Goal: Task Accomplishment & Management: Complete application form

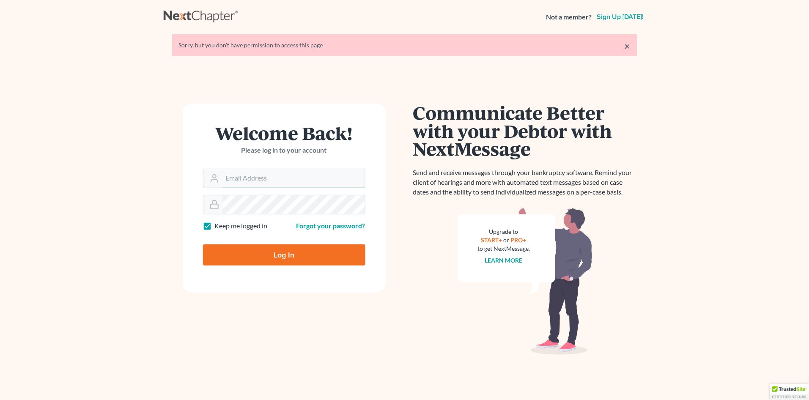
type input "[PERSON_NAME][EMAIL_ADDRESS][DOMAIN_NAME]"
click at [284, 251] on input "Log In" at bounding box center [284, 254] width 162 height 21
type input "Thinking..."
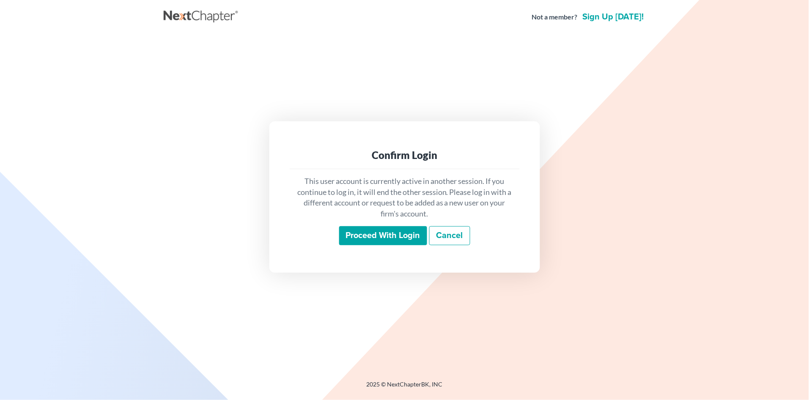
click at [376, 242] on input "Proceed with login" at bounding box center [383, 235] width 88 height 19
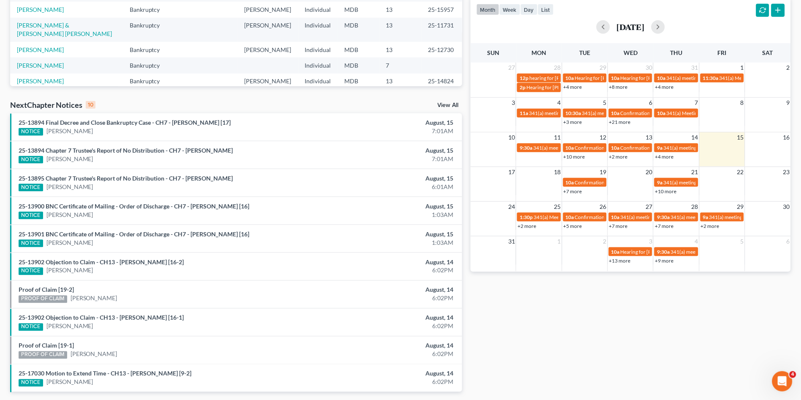
scroll to position [161, 0]
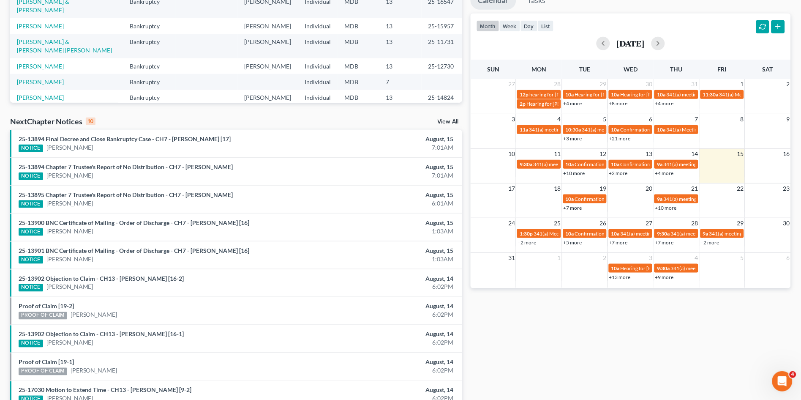
click at [442, 121] on link "View All" at bounding box center [448, 122] width 21 height 6
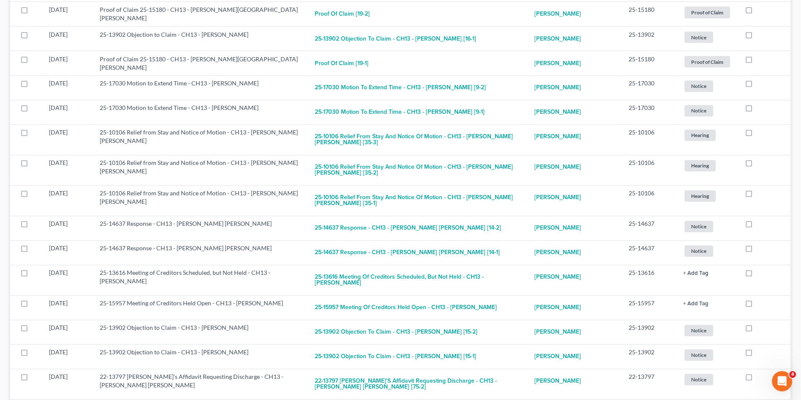
scroll to position [375, 0]
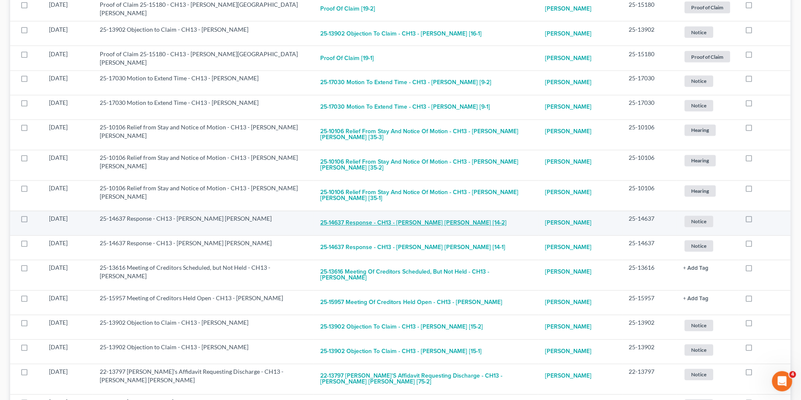
click at [362, 215] on button "25-14637 Response - CH13 - Kayla Lynn Ghee [14-2]" at bounding box center [414, 223] width 186 height 17
checkbox input "true"
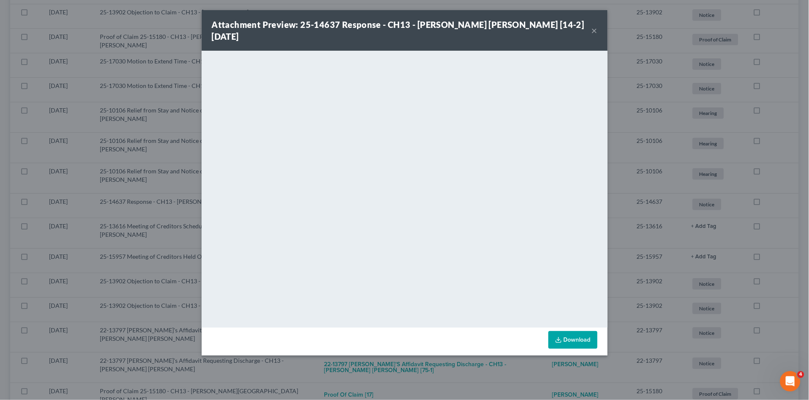
click at [595, 25] on button "×" at bounding box center [594, 30] width 6 height 10
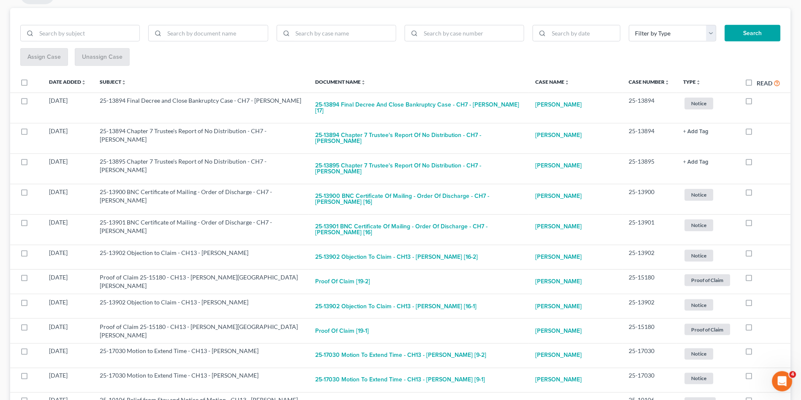
scroll to position [0, 0]
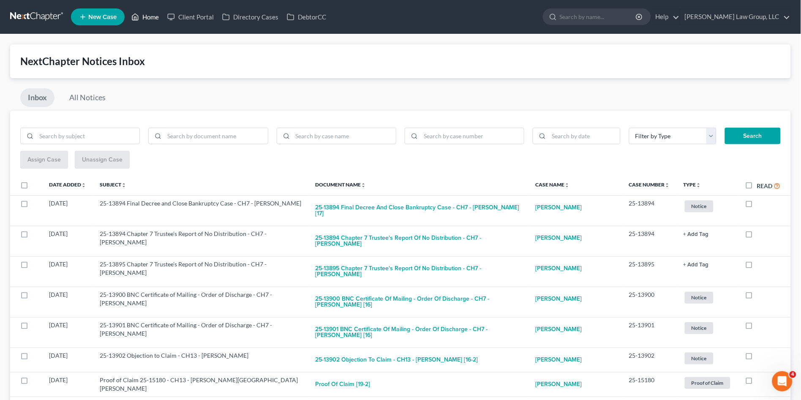
click at [151, 21] on link "Home" at bounding box center [145, 16] width 36 height 15
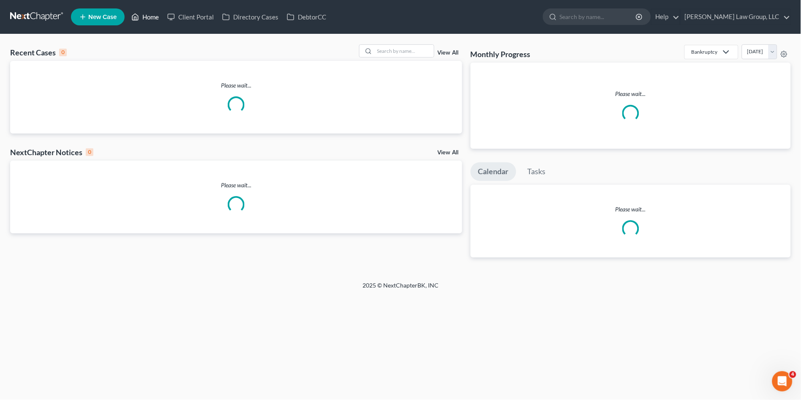
drag, startPoint x: 147, startPoint y: 13, endPoint x: 149, endPoint y: 17, distance: 4.6
click at [147, 13] on link "Home" at bounding box center [145, 16] width 36 height 15
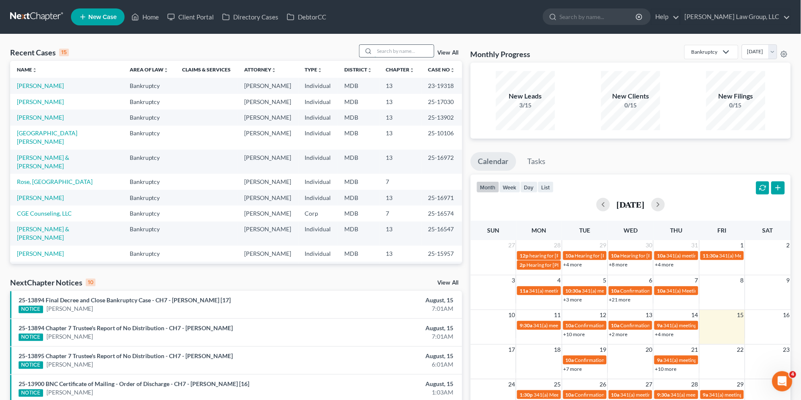
click at [389, 52] on input "search" at bounding box center [404, 51] width 59 height 12
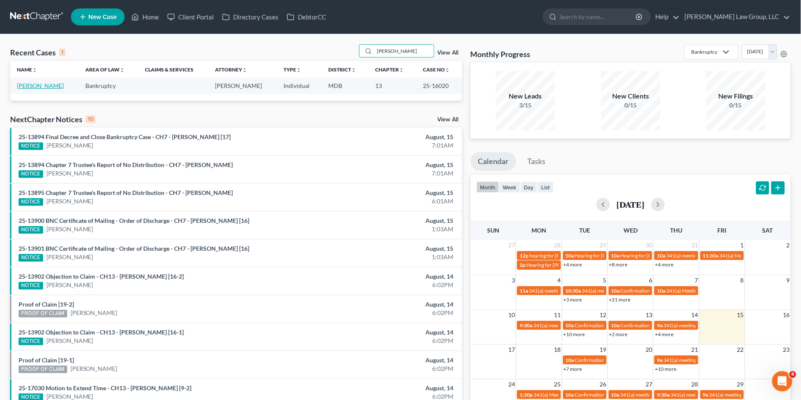
type input "pierce"
click at [40, 84] on link "Pierce, Jacqueline" at bounding box center [40, 85] width 47 height 7
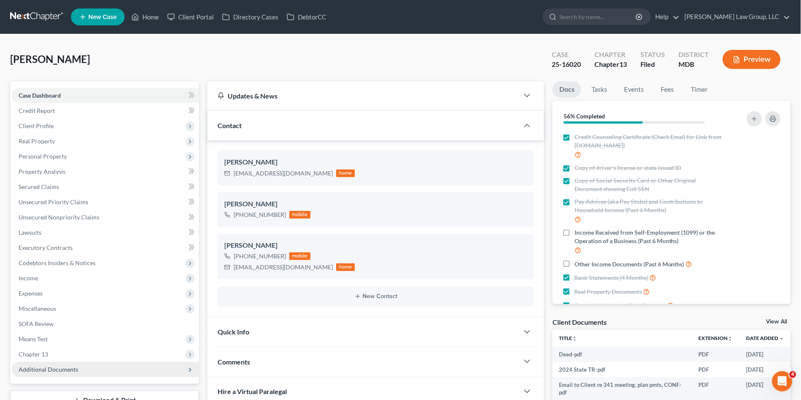
scroll to position [189, 0]
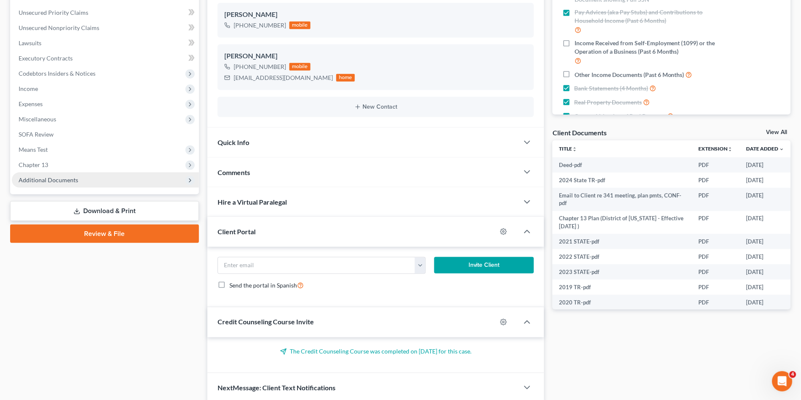
click at [44, 180] on span "Additional Documents" at bounding box center [49, 179] width 60 height 7
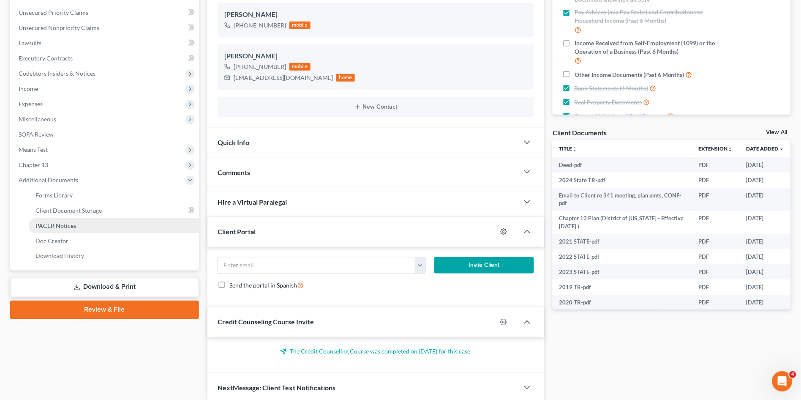
click at [51, 225] on span "PACER Notices" at bounding box center [56, 225] width 41 height 7
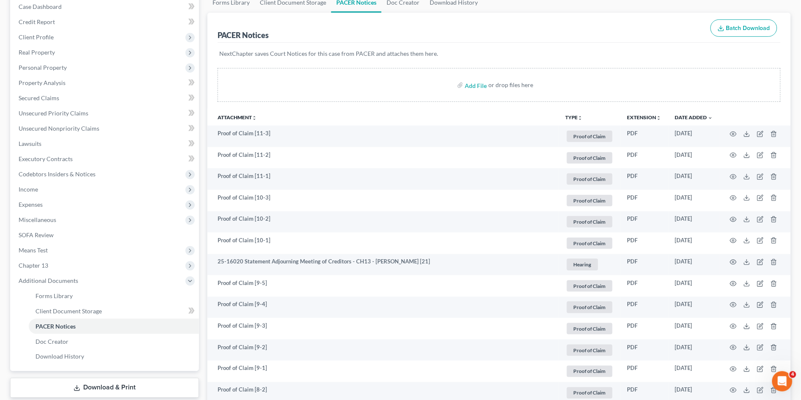
scroll to position [94, 0]
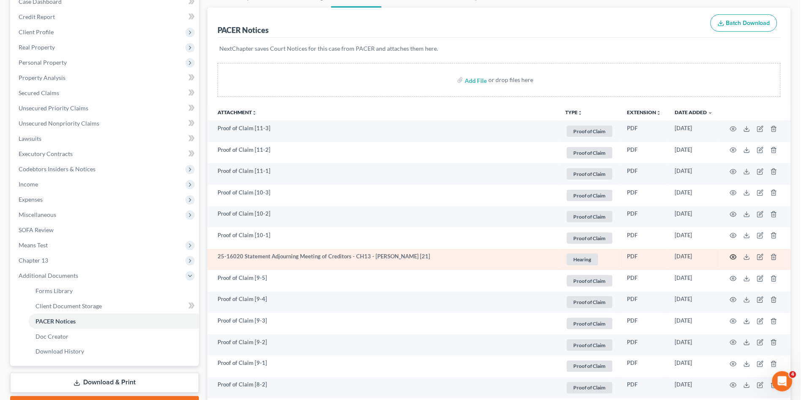
click at [733, 257] on icon "button" at bounding box center [733, 257] width 7 height 7
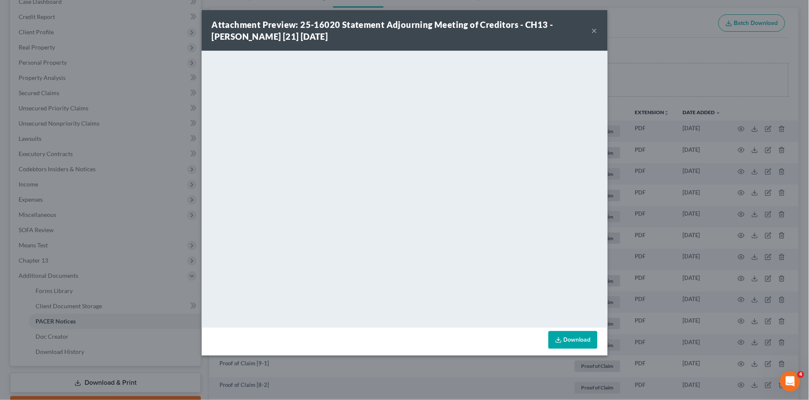
click at [594, 29] on button "×" at bounding box center [594, 30] width 6 height 10
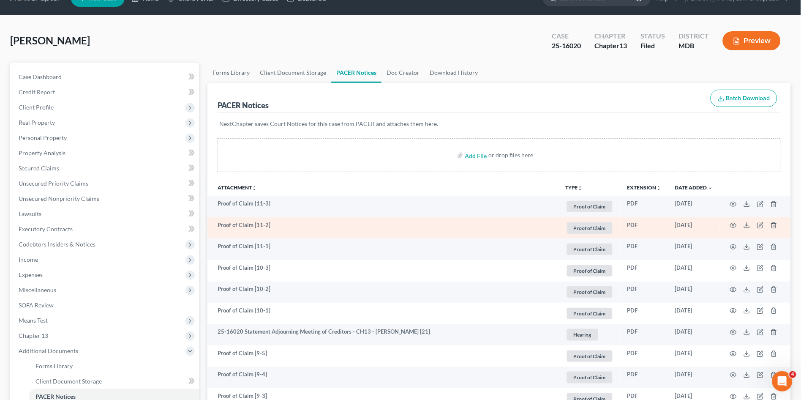
scroll to position [0, 0]
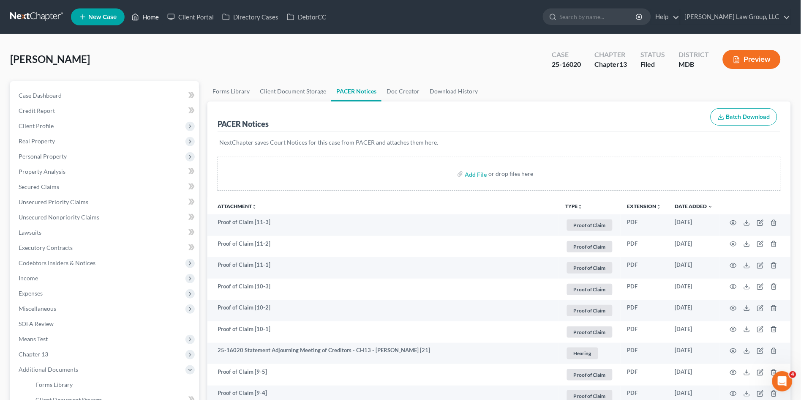
click at [148, 19] on link "Home" at bounding box center [145, 16] width 36 height 15
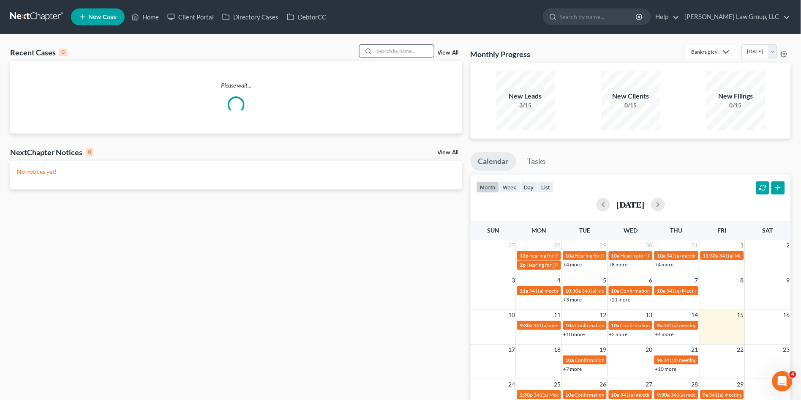
click at [389, 53] on input "search" at bounding box center [404, 51] width 59 height 12
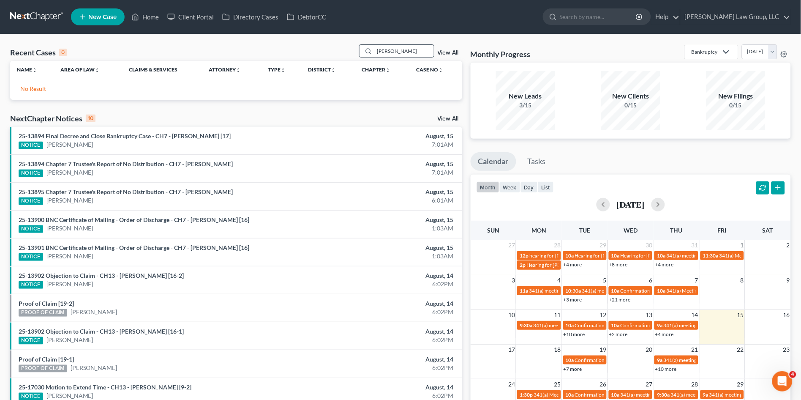
drag, startPoint x: 404, startPoint y: 50, endPoint x: 394, endPoint y: 51, distance: 10.2
click at [394, 51] on input "Stewart" at bounding box center [404, 51] width 59 height 12
type input "S"
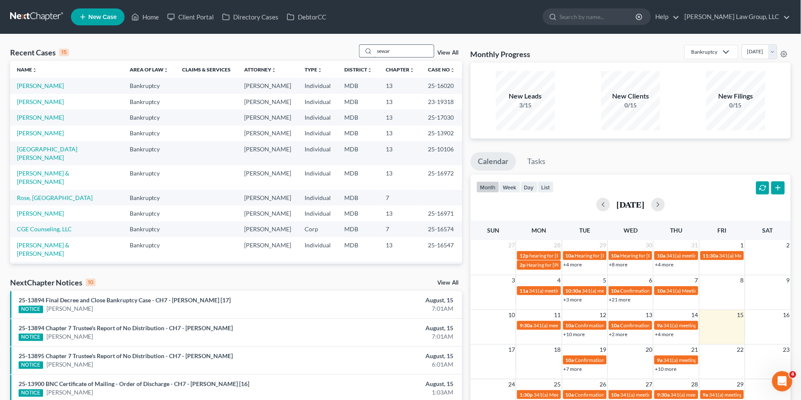
type input "seward"
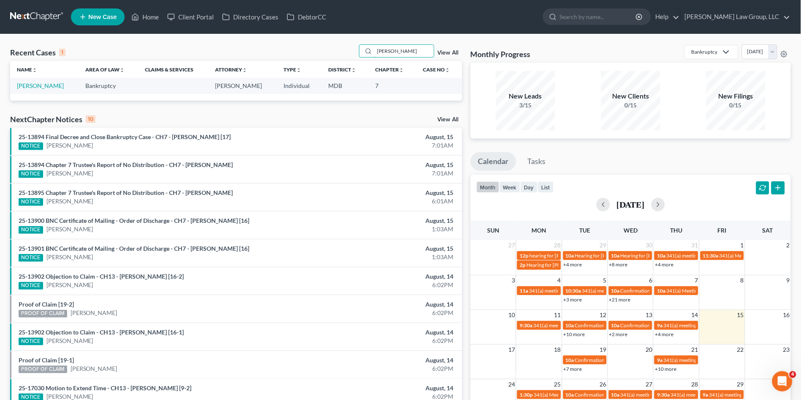
drag, startPoint x: 394, startPoint y: 51, endPoint x: 358, endPoint y: 56, distance: 35.9
click at [358, 56] on div "Recent Cases 1 seward View All" at bounding box center [236, 52] width 452 height 16
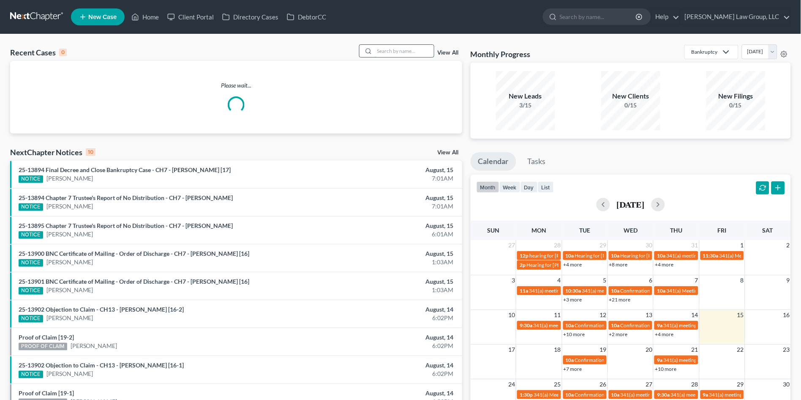
click at [391, 53] on input "search" at bounding box center [404, 51] width 59 height 12
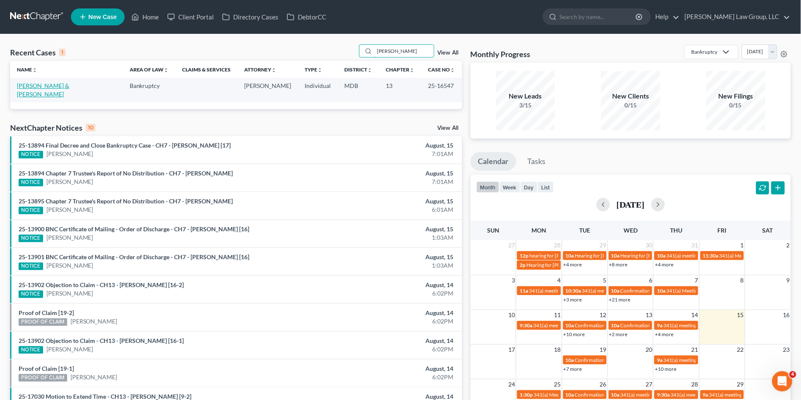
type input "ealey"
click at [35, 85] on link "Ealey, Terrance & Alejandra" at bounding box center [43, 90] width 52 height 16
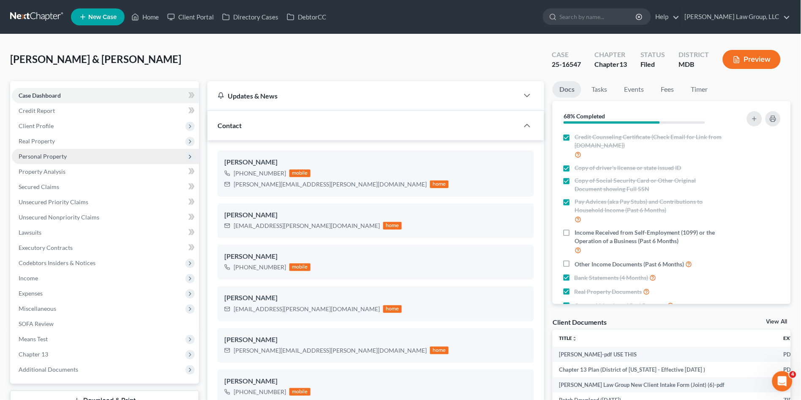
click at [37, 155] on span "Personal Property" at bounding box center [43, 156] width 48 height 7
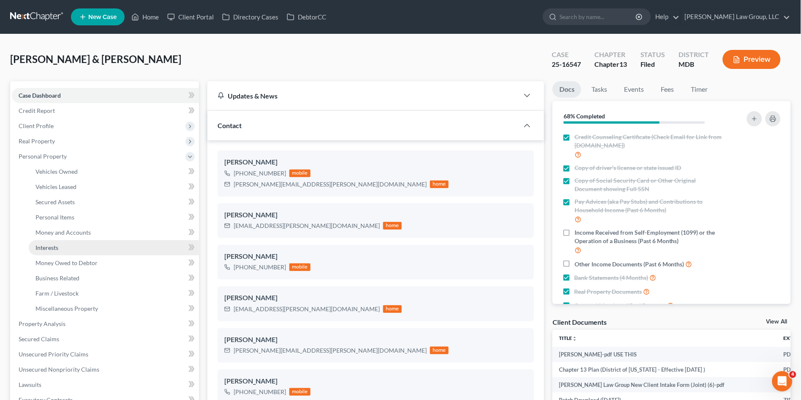
click at [65, 246] on link "Interests" at bounding box center [114, 247] width 170 height 15
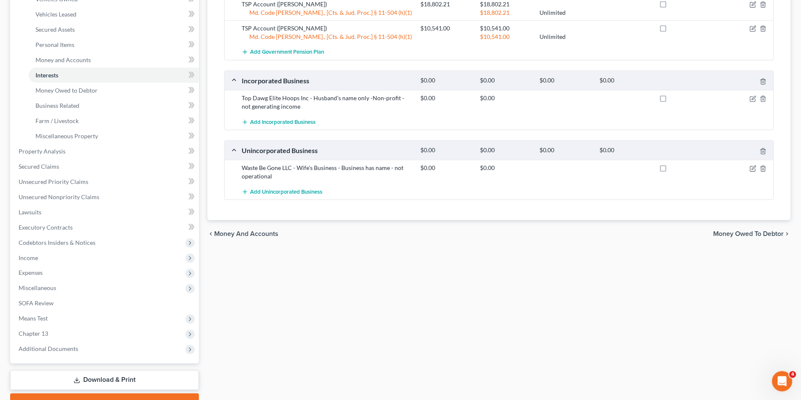
scroll to position [188, 0]
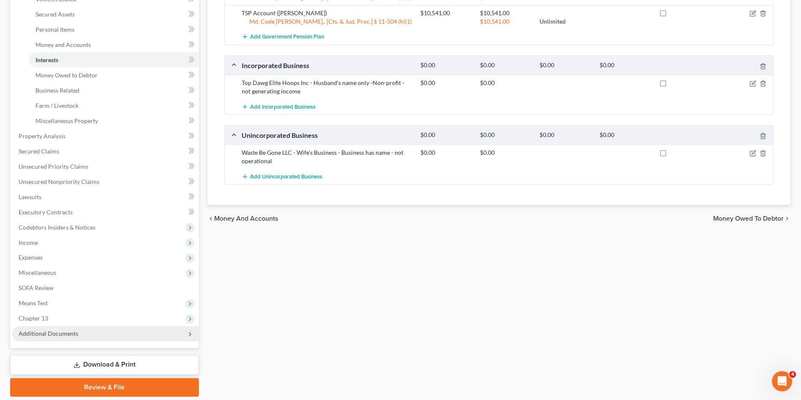
click at [55, 334] on span "Additional Documents" at bounding box center [49, 333] width 60 height 7
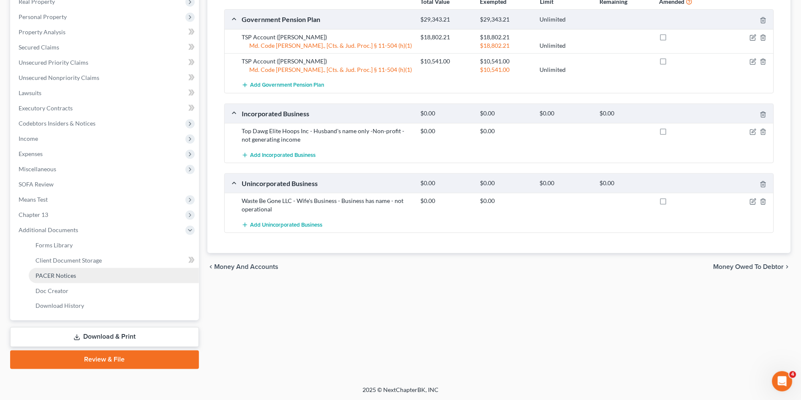
click at [57, 273] on span "PACER Notices" at bounding box center [56, 275] width 41 height 7
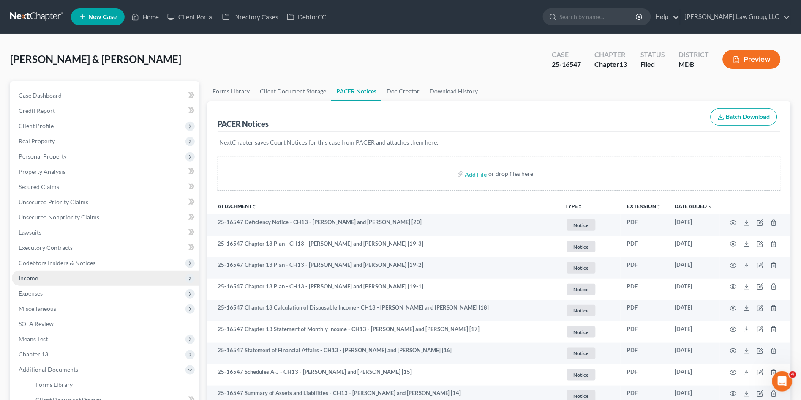
click at [43, 278] on span "Income" at bounding box center [105, 277] width 187 height 15
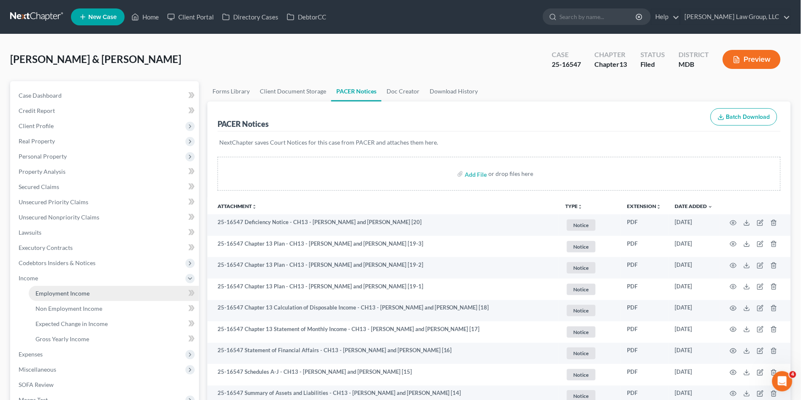
click at [49, 296] on span "Employment Income" at bounding box center [63, 293] width 54 height 7
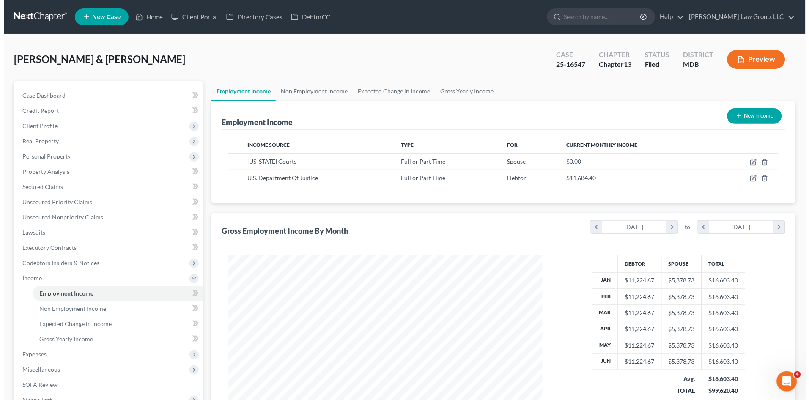
scroll to position [156, 331]
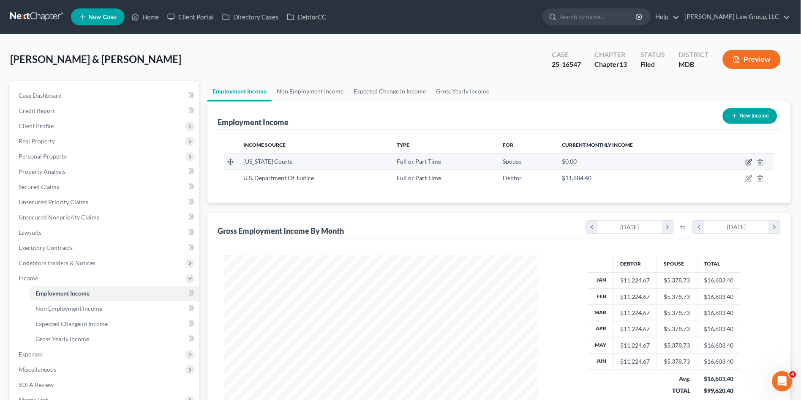
click at [746, 159] on icon "button" at bounding box center [749, 162] width 7 height 7
select select "0"
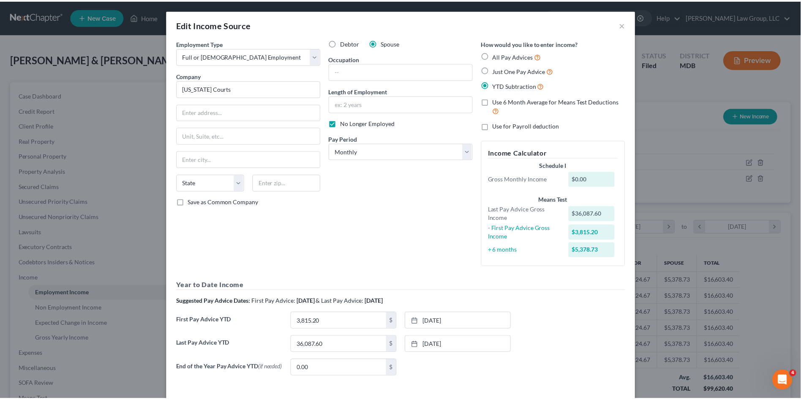
scroll to position [38, 0]
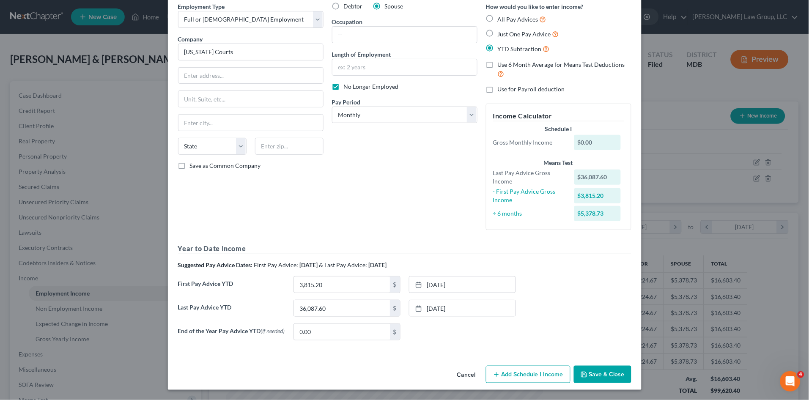
click at [465, 374] on button "Cancel" at bounding box center [466, 374] width 32 height 17
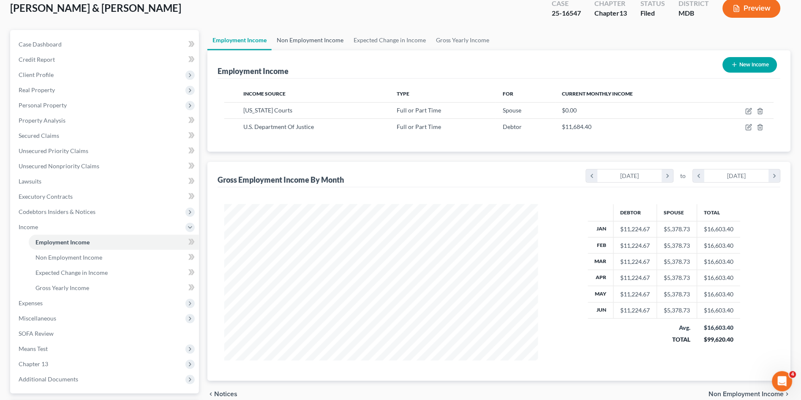
scroll to position [30, 0]
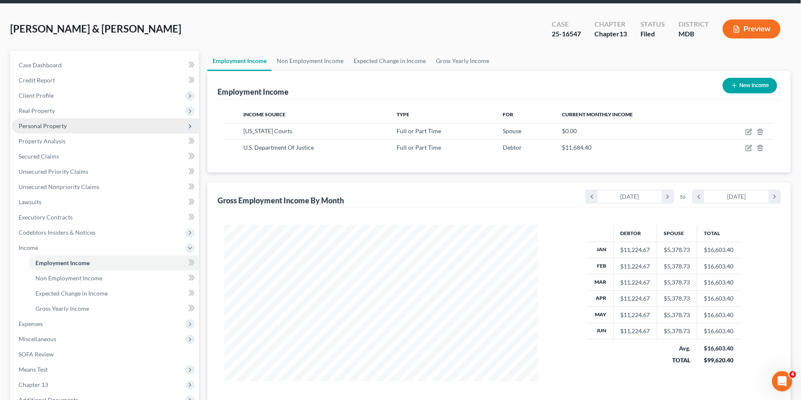
click at [52, 125] on span "Personal Property" at bounding box center [43, 125] width 48 height 7
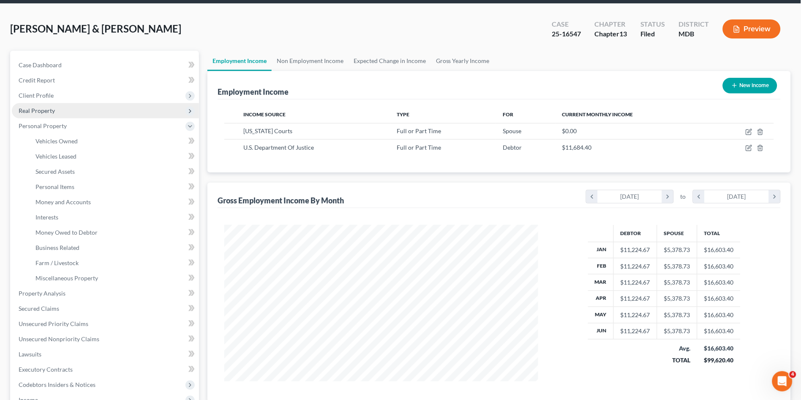
click at [45, 110] on span "Real Property" at bounding box center [37, 110] width 36 height 7
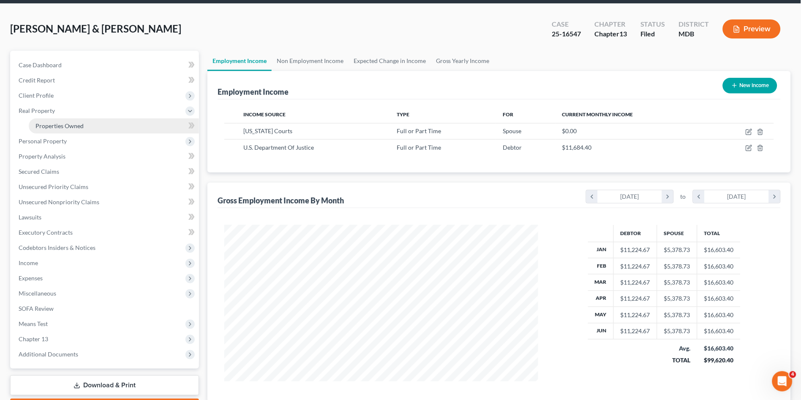
click at [47, 124] on span "Properties Owned" at bounding box center [60, 125] width 48 height 7
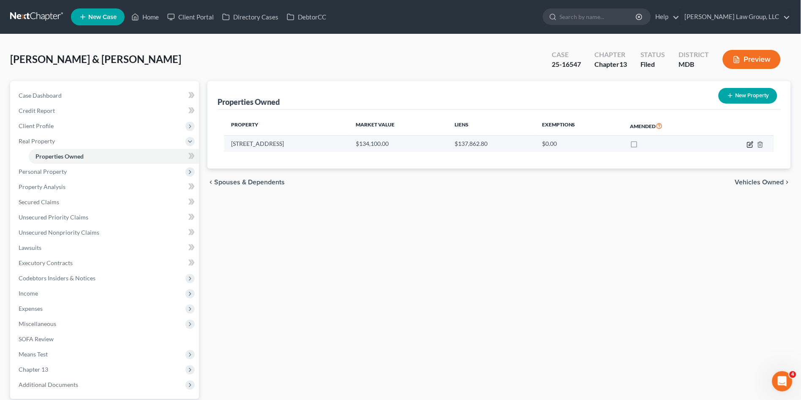
click at [751, 144] on icon "button" at bounding box center [750, 144] width 7 height 7
select select "21"
select select "0"
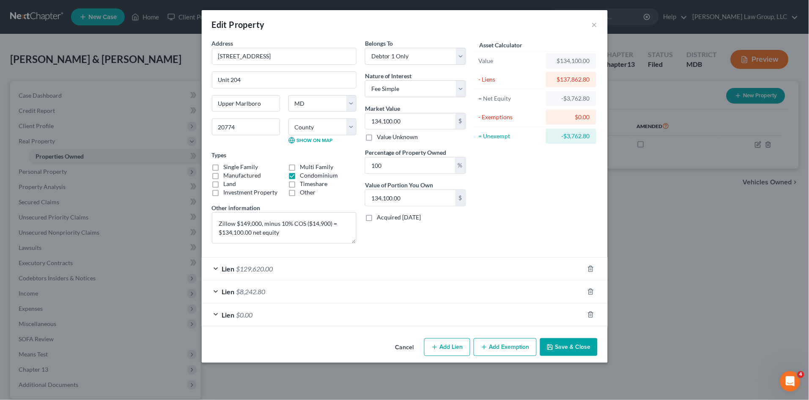
drag, startPoint x: 320, startPoint y: 387, endPoint x: 301, endPoint y: 383, distance: 19.7
click at [320, 386] on div "Edit Property × Address * 10127 Prince Place Unit 204 Upper Marlboro State AL A…" at bounding box center [404, 200] width 809 height 400
click at [402, 344] on button "Cancel" at bounding box center [404, 347] width 32 height 17
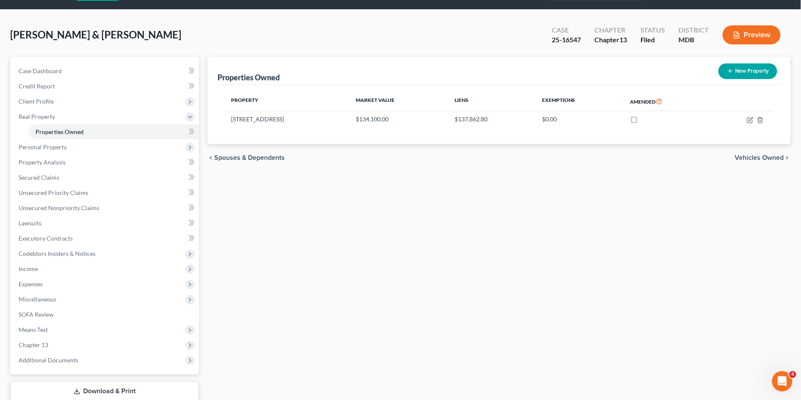
scroll to position [79, 0]
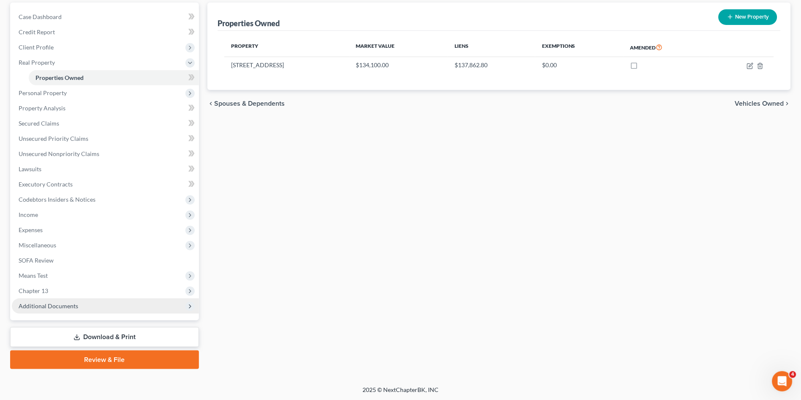
click at [98, 306] on span "Additional Documents" at bounding box center [105, 305] width 187 height 15
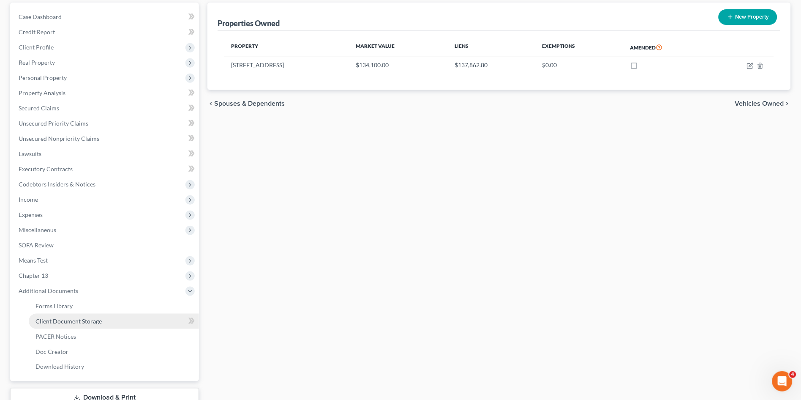
click at [95, 317] on span "Client Document Storage" at bounding box center [69, 320] width 66 height 7
select select "14"
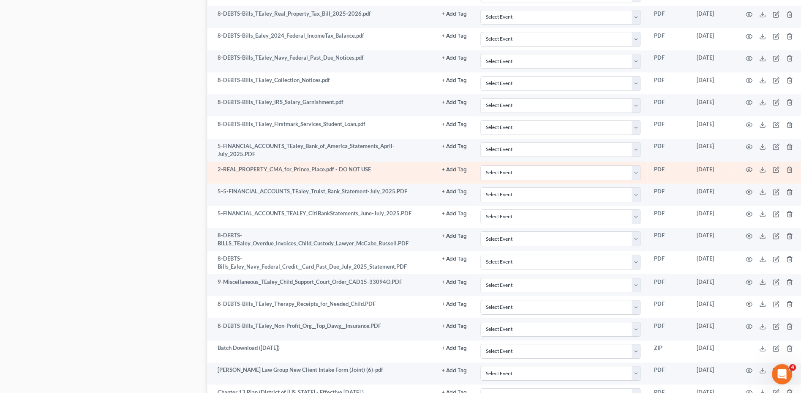
scroll to position [1606, 0]
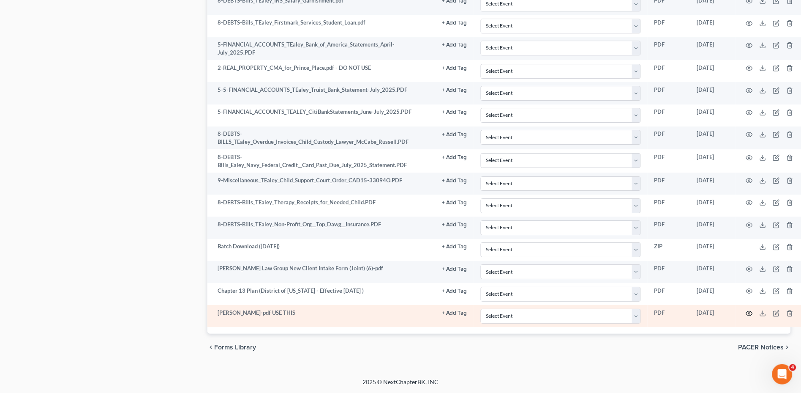
click at [749, 313] on circle "button" at bounding box center [750, 313] width 2 height 2
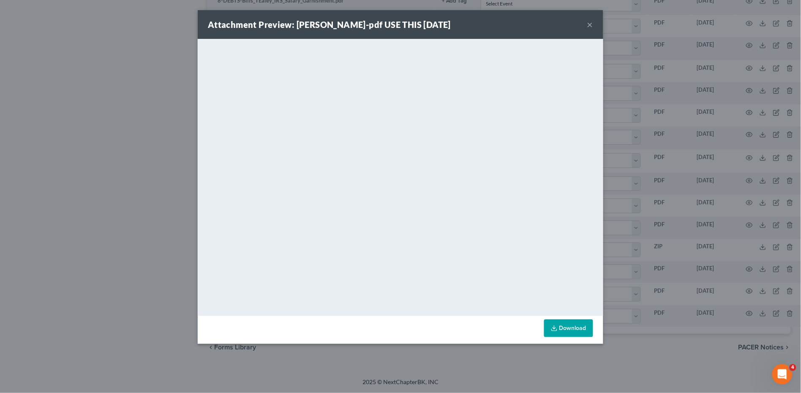
scroll to position [1599, 0]
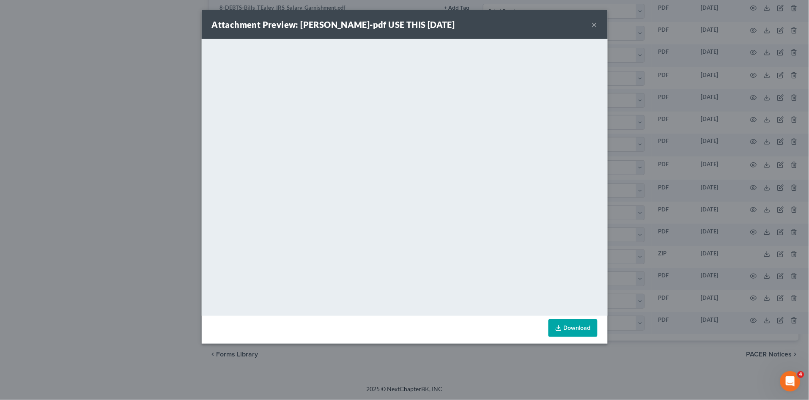
click at [393, 324] on div "Download" at bounding box center [405, 330] width 406 height 28
click at [593, 24] on button "×" at bounding box center [594, 24] width 6 height 10
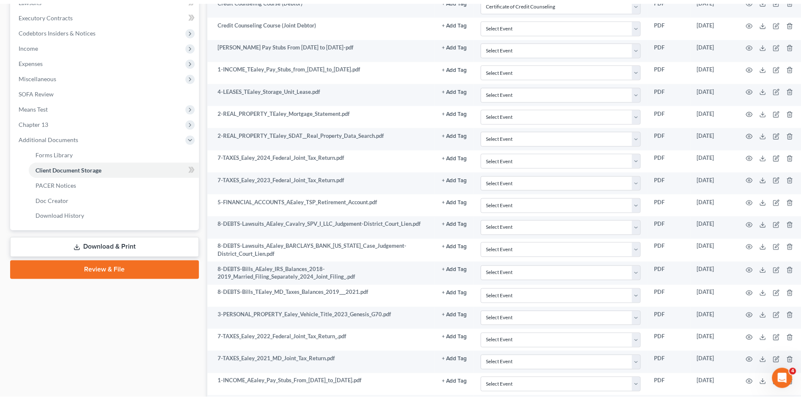
scroll to position [0, 0]
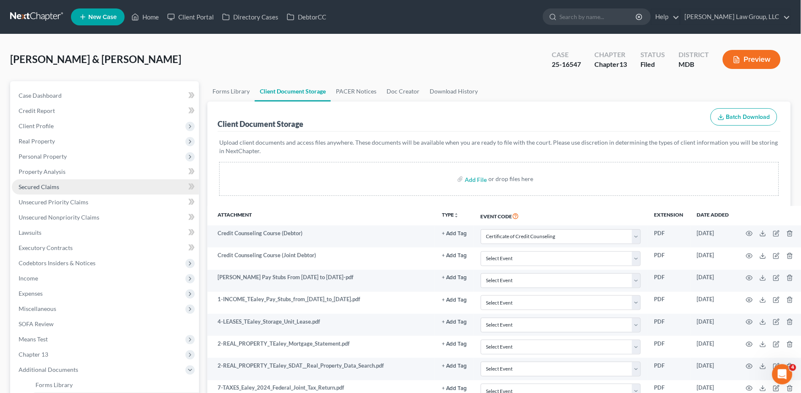
click at [50, 186] on span "Secured Claims" at bounding box center [39, 186] width 41 height 7
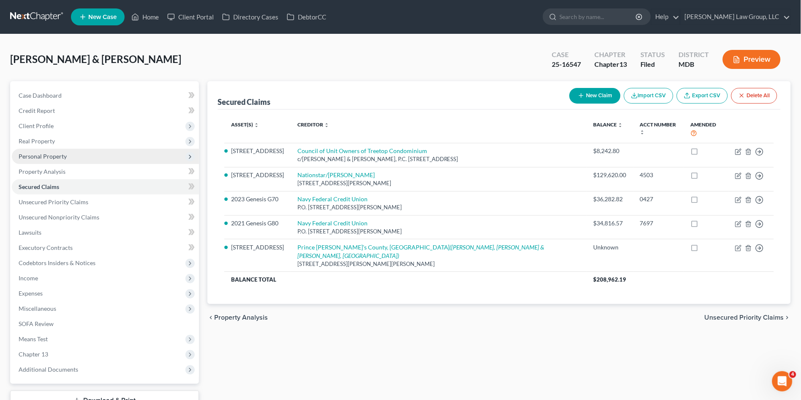
click at [56, 153] on span "Personal Property" at bounding box center [43, 156] width 48 height 7
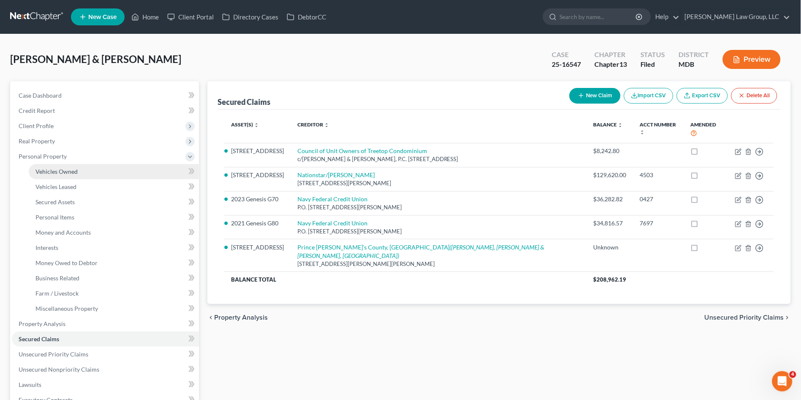
click at [56, 169] on span "Vehicles Owned" at bounding box center [57, 171] width 42 height 7
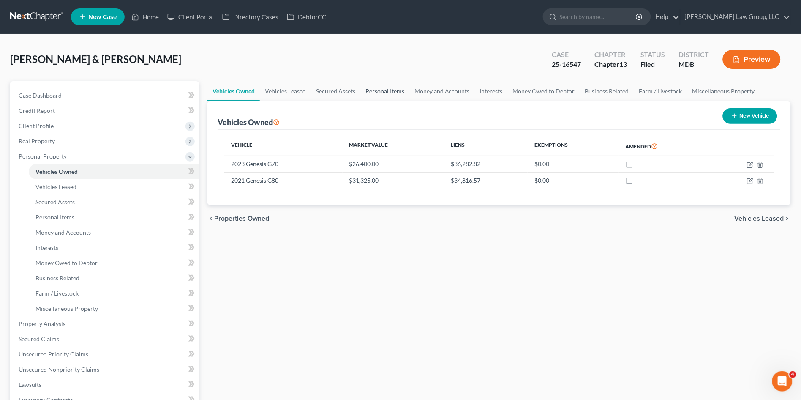
click at [383, 87] on link "Personal Items" at bounding box center [385, 91] width 49 height 20
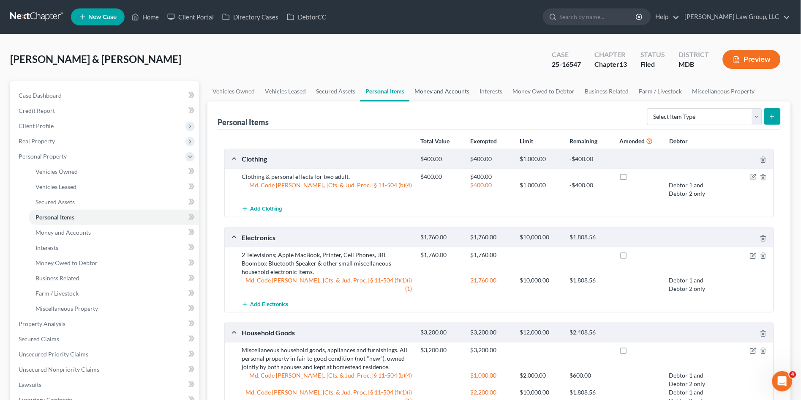
click at [442, 91] on link "Money and Accounts" at bounding box center [443, 91] width 66 height 20
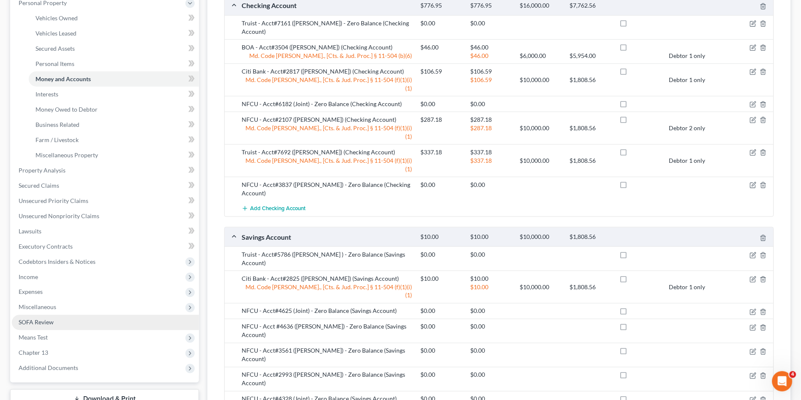
scroll to position [216, 0]
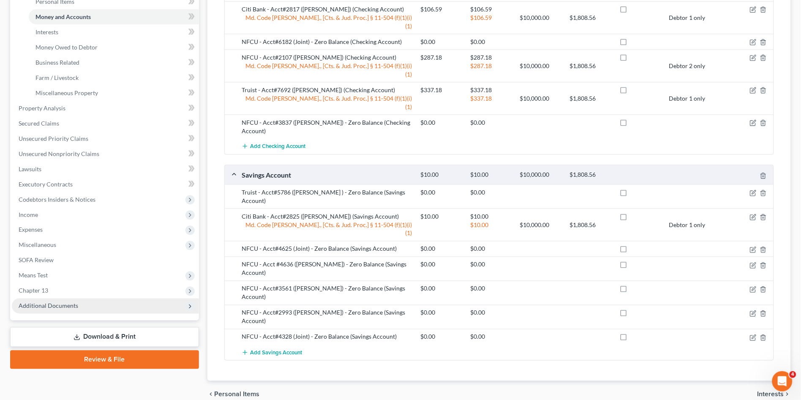
click at [68, 308] on span "Additional Documents" at bounding box center [49, 305] width 60 height 7
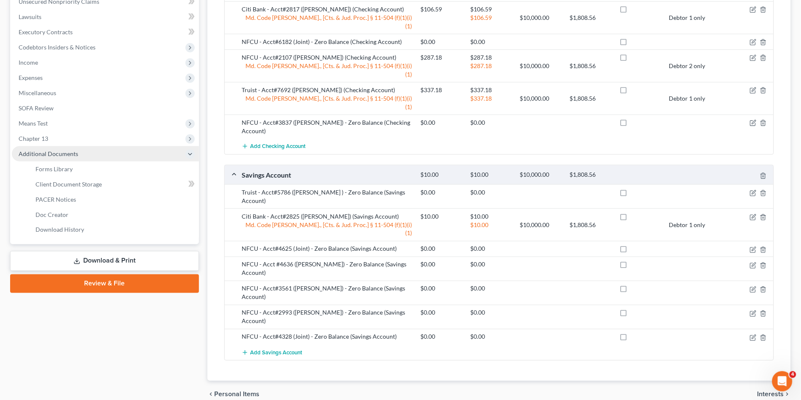
scroll to position [170, 0]
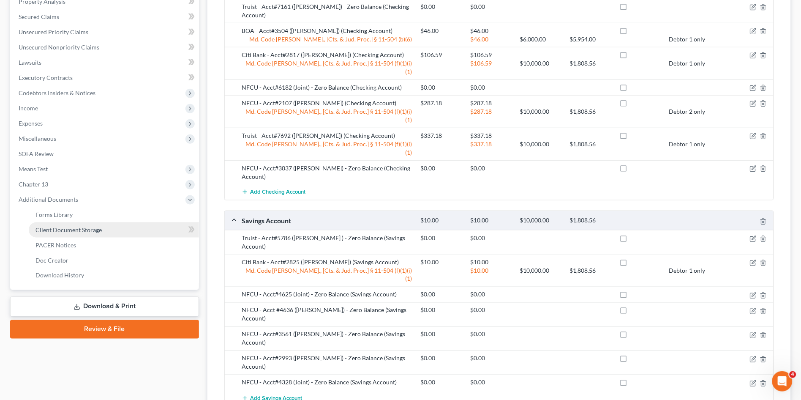
click at [69, 227] on span "Client Document Storage" at bounding box center [69, 229] width 66 height 7
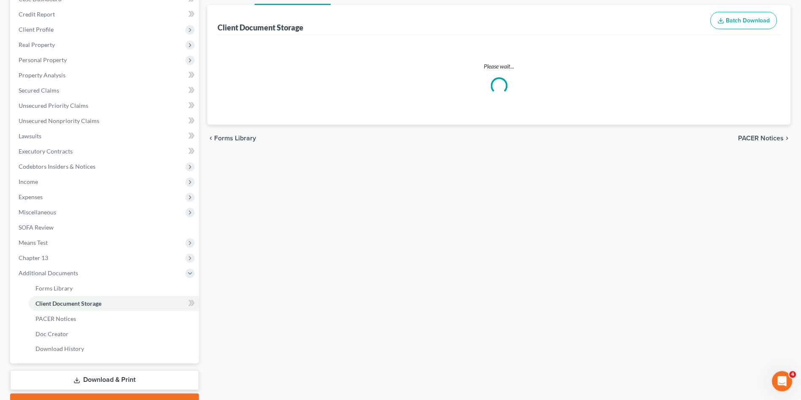
scroll to position [45, 0]
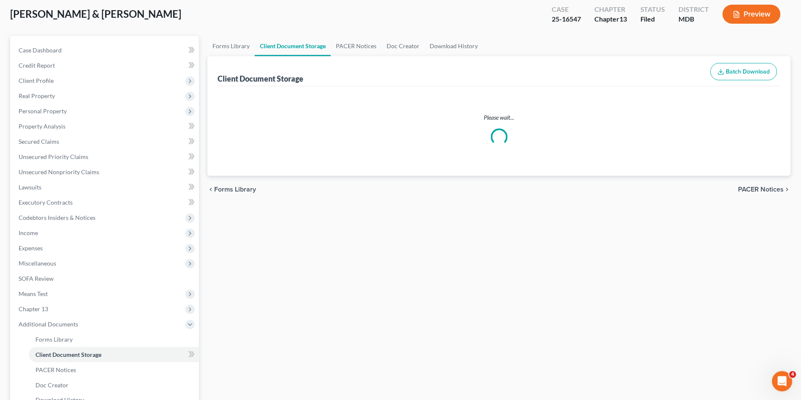
select select "14"
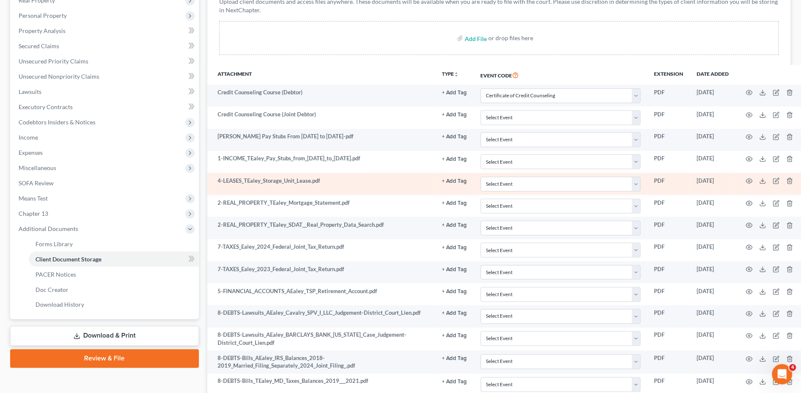
scroll to position [188, 0]
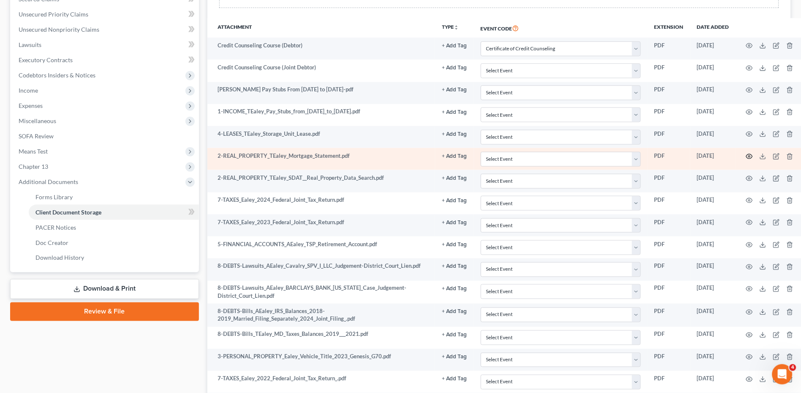
click at [750, 156] on circle "button" at bounding box center [750, 157] width 2 height 2
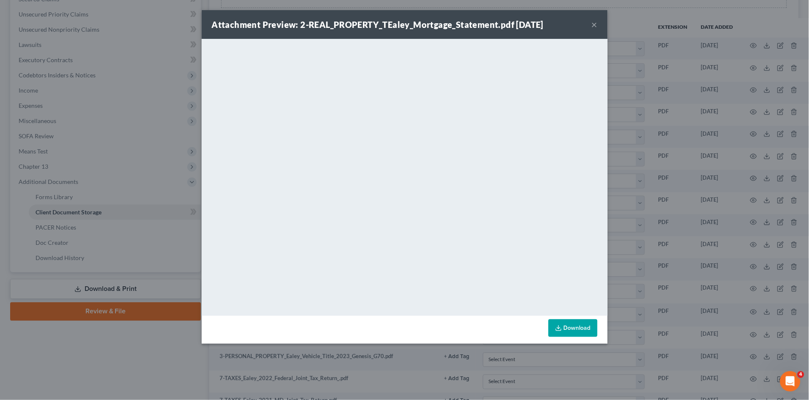
click at [675, 279] on div "Attachment Preview: 2-REAL_PROPERTY_TEaley_Mortgage_Statement.pdf 08/05/2025 × …" at bounding box center [404, 200] width 809 height 400
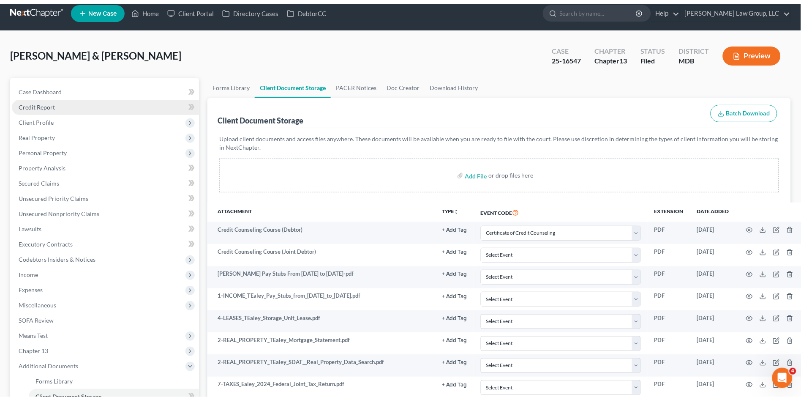
scroll to position [0, 0]
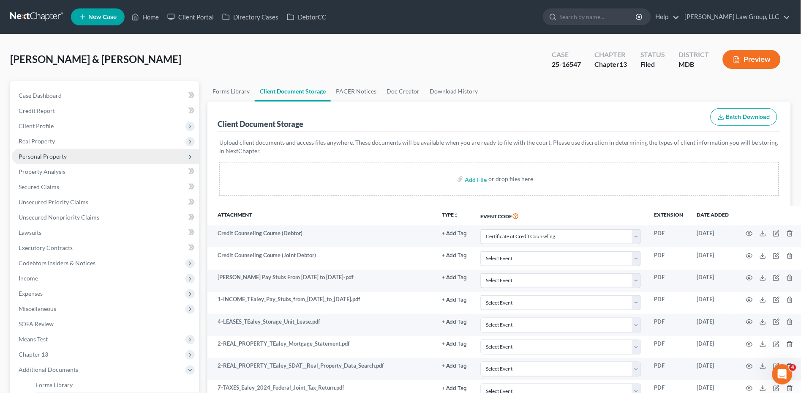
click at [44, 154] on span "Personal Property" at bounding box center [43, 156] width 48 height 7
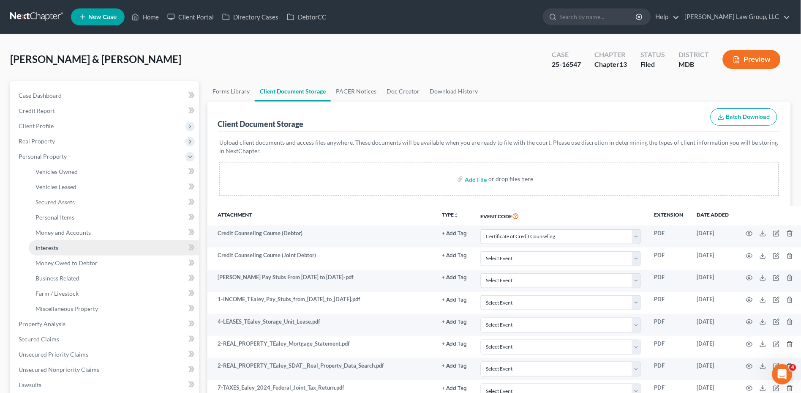
click at [69, 243] on link "Interests" at bounding box center [114, 247] width 170 height 15
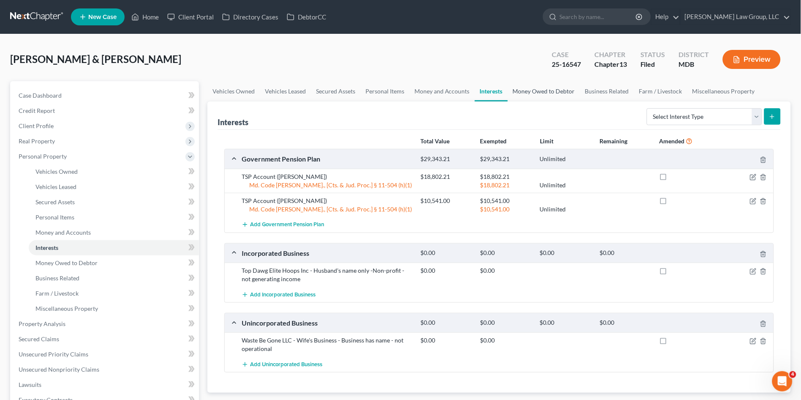
click at [549, 89] on link "Money Owed to Debtor" at bounding box center [544, 91] width 72 height 20
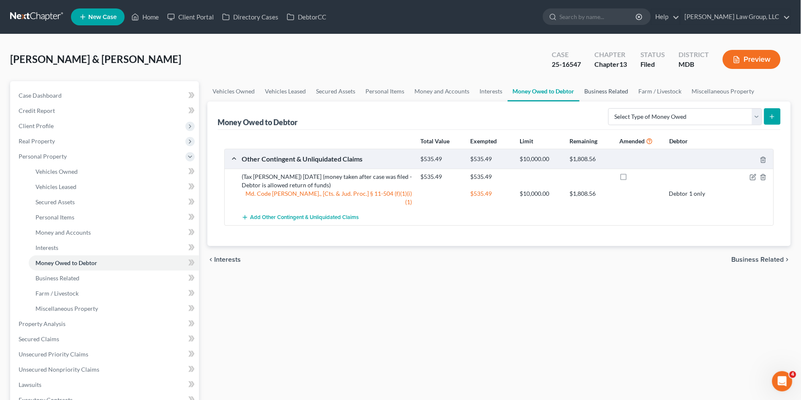
click at [591, 91] on link "Business Related" at bounding box center [607, 91] width 54 height 20
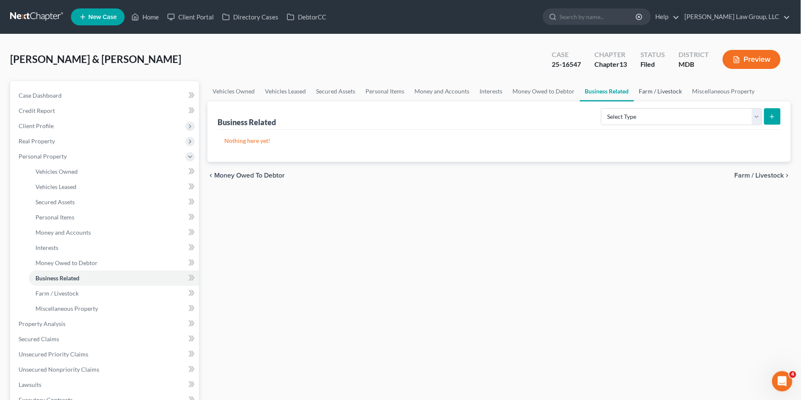
click at [644, 91] on link "Farm / Livestock" at bounding box center [660, 91] width 53 height 20
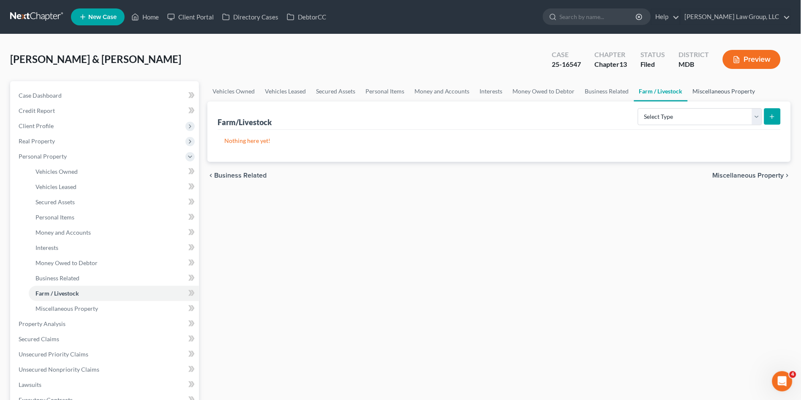
click at [701, 89] on link "Miscellaneous Property" at bounding box center [724, 91] width 73 height 20
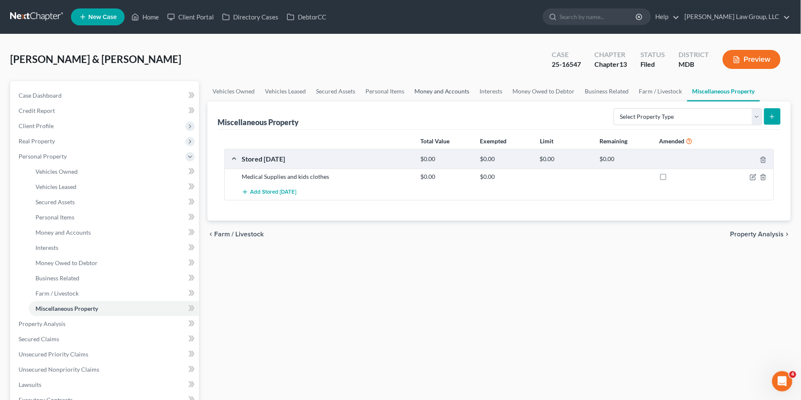
click at [438, 89] on link "Money and Accounts" at bounding box center [443, 91] width 66 height 20
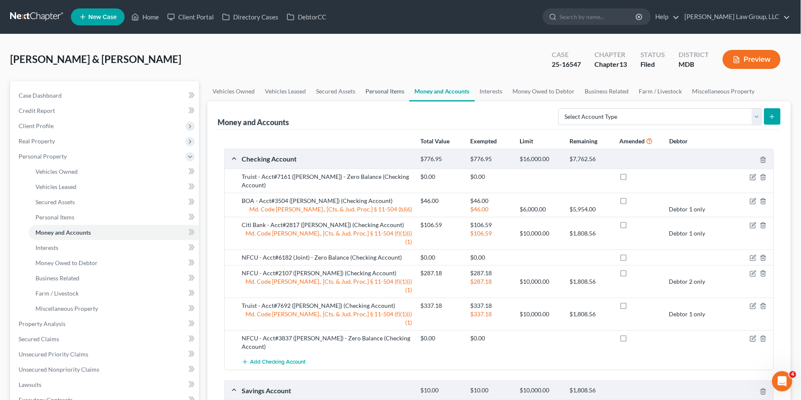
click at [385, 91] on link "Personal Items" at bounding box center [385, 91] width 49 height 20
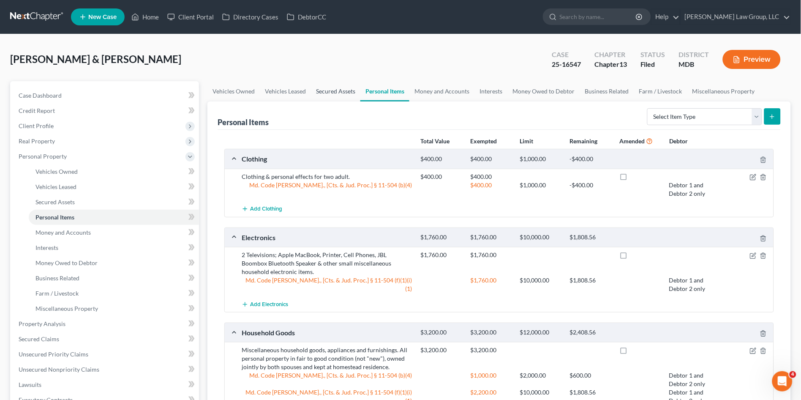
click at [342, 87] on link "Secured Assets" at bounding box center [335, 91] width 49 height 20
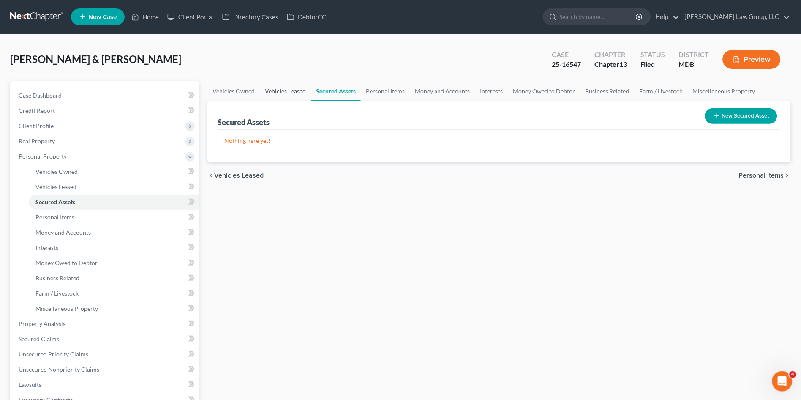
click at [280, 85] on link "Vehicles Leased" at bounding box center [285, 91] width 51 height 20
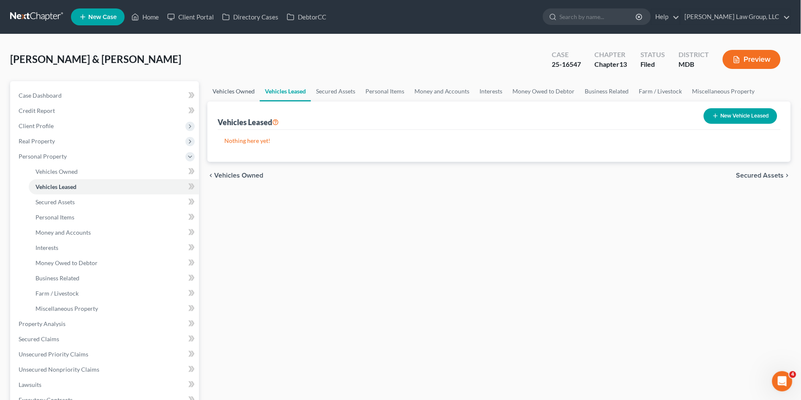
click at [240, 88] on link "Vehicles Owned" at bounding box center [234, 91] width 52 height 20
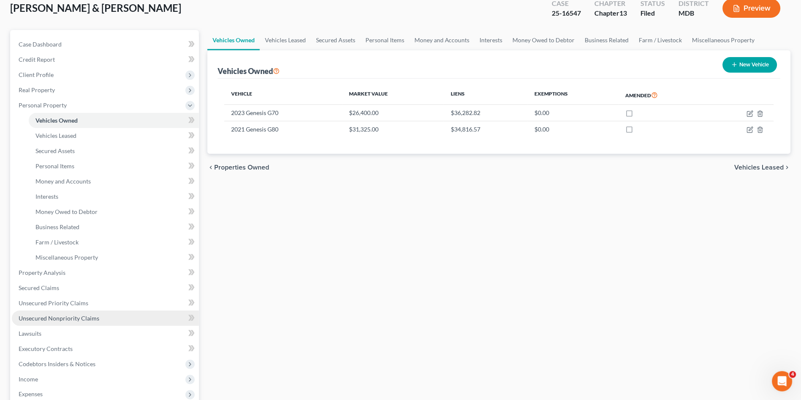
scroll to position [28, 0]
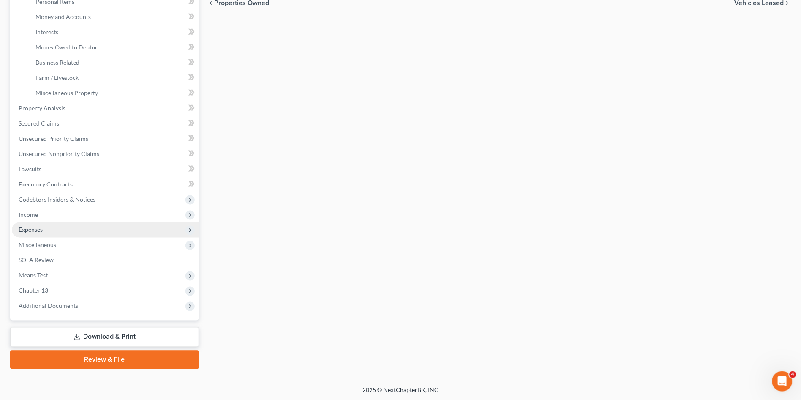
click at [37, 228] on span "Expenses" at bounding box center [31, 229] width 24 height 7
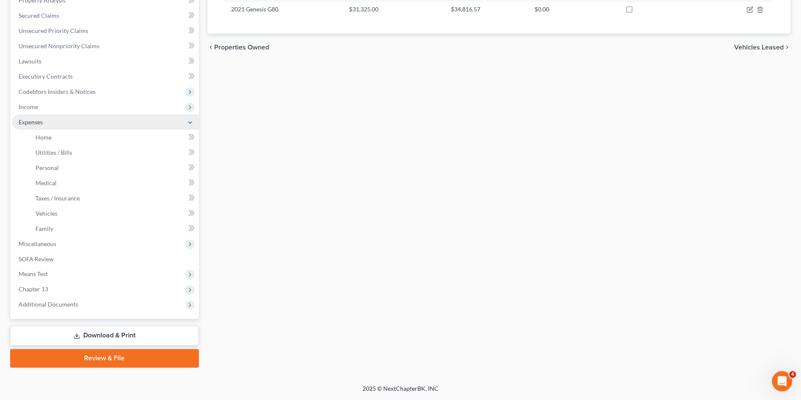
scroll to position [170, 0]
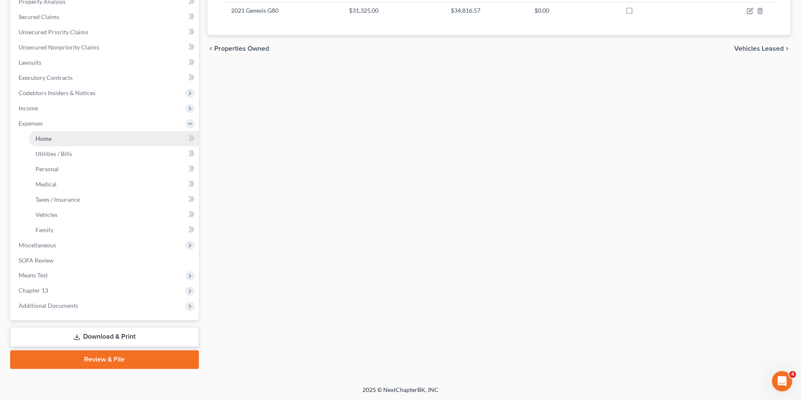
click at [55, 140] on link "Home" at bounding box center [114, 138] width 170 height 15
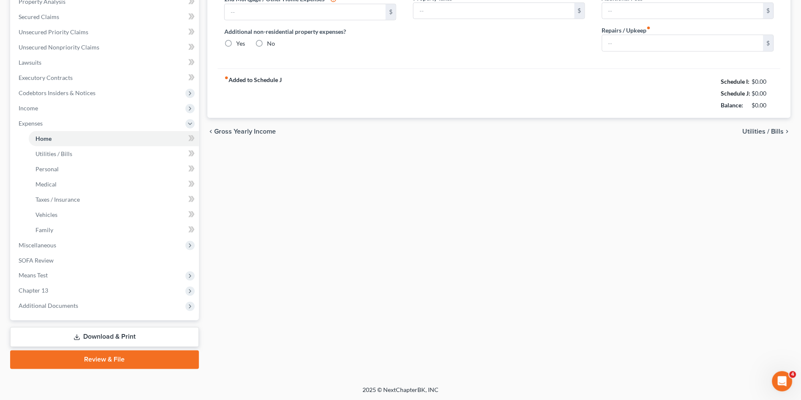
type input "826.55"
type input "0.00"
radio input "true"
type input "0.00"
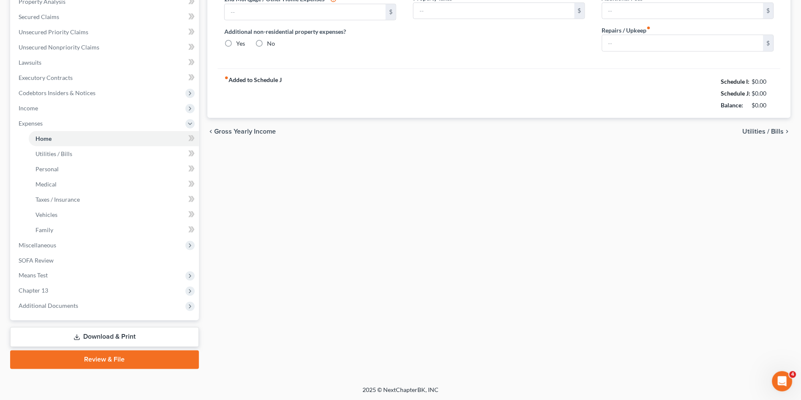
type input "538.00"
type input "0.00"
type input "50.00"
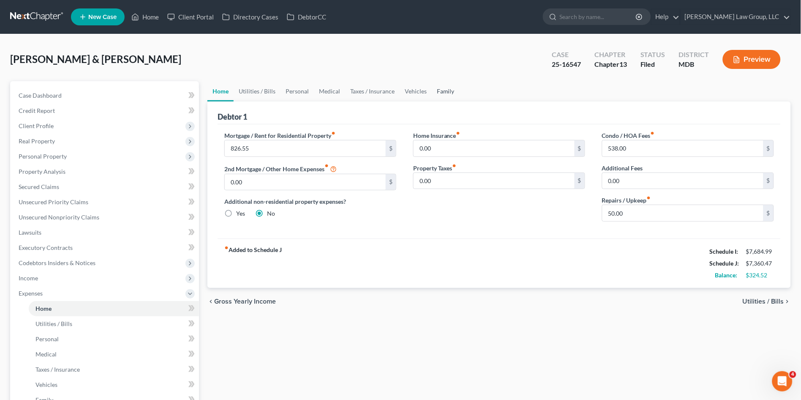
click at [443, 90] on link "Family" at bounding box center [446, 91] width 28 height 20
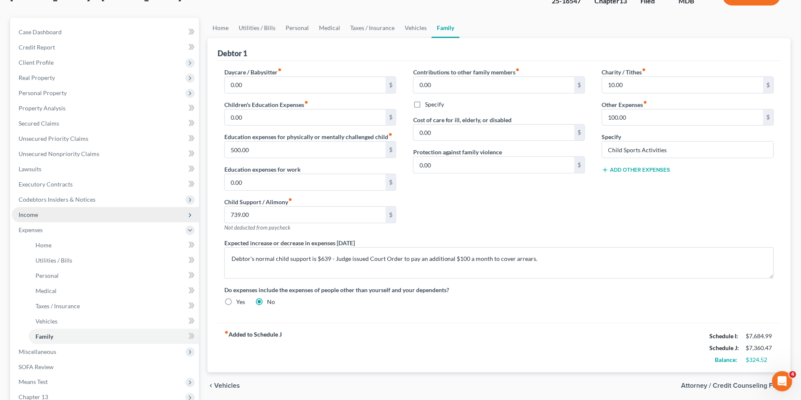
scroll to position [47, 0]
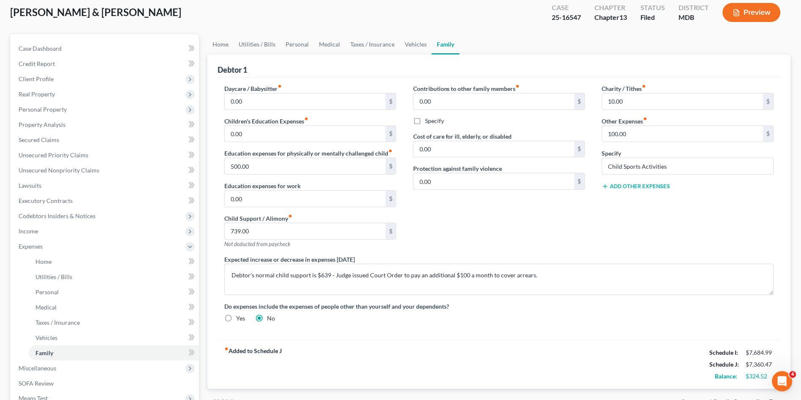
click at [465, 202] on div "Contributions to other family members fiber_manual_record 0.00 $ Specify Cost o…" at bounding box center [499, 169] width 189 height 171
click at [481, 223] on div "Contributions to other family members fiber_manual_record 0.00 $ Specify Cost o…" at bounding box center [499, 169] width 189 height 171
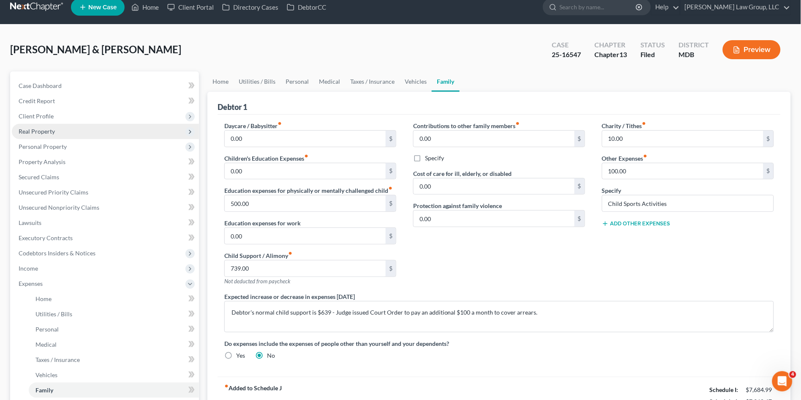
scroll to position [0, 0]
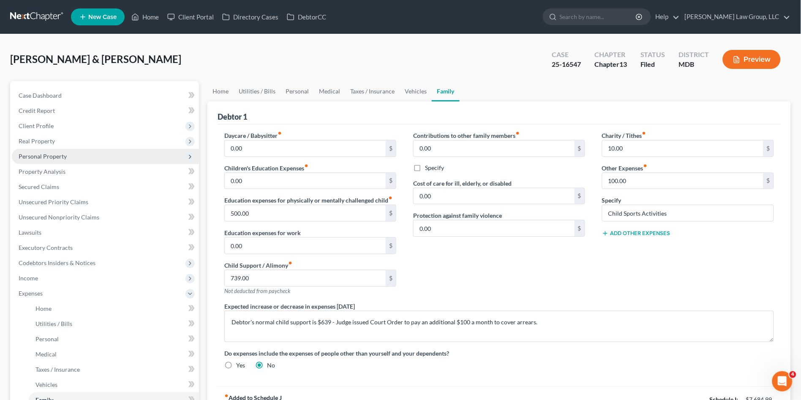
click at [46, 158] on span "Personal Property" at bounding box center [43, 156] width 48 height 7
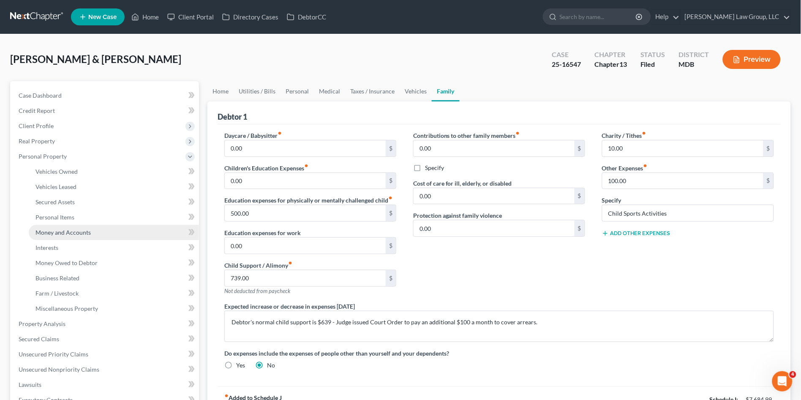
click at [60, 233] on span "Money and Accounts" at bounding box center [63, 232] width 55 height 7
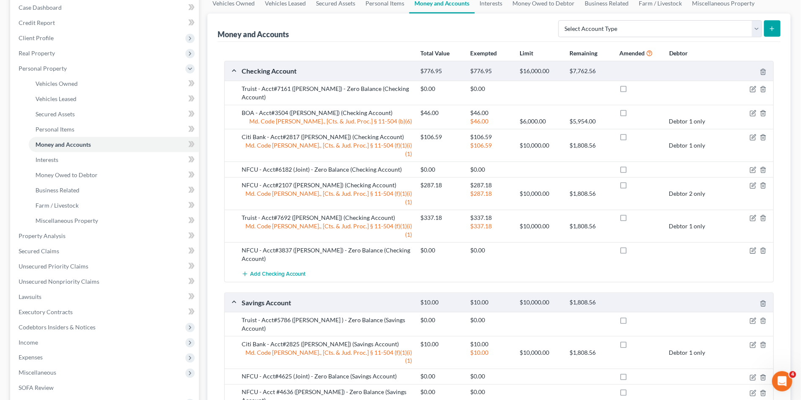
scroll to position [141, 0]
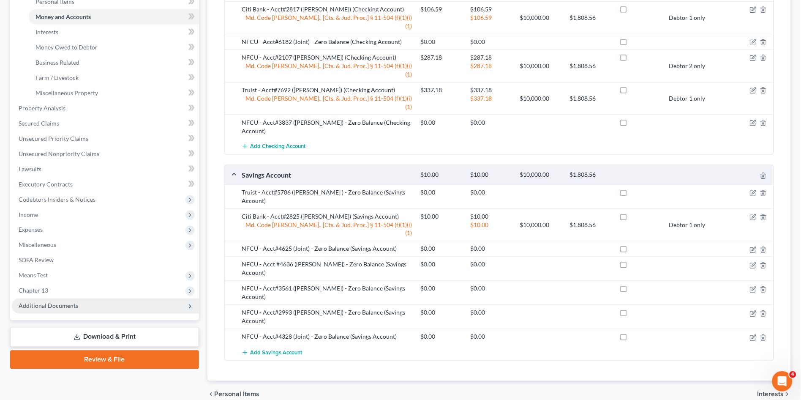
click at [55, 302] on span "Additional Documents" at bounding box center [49, 305] width 60 height 7
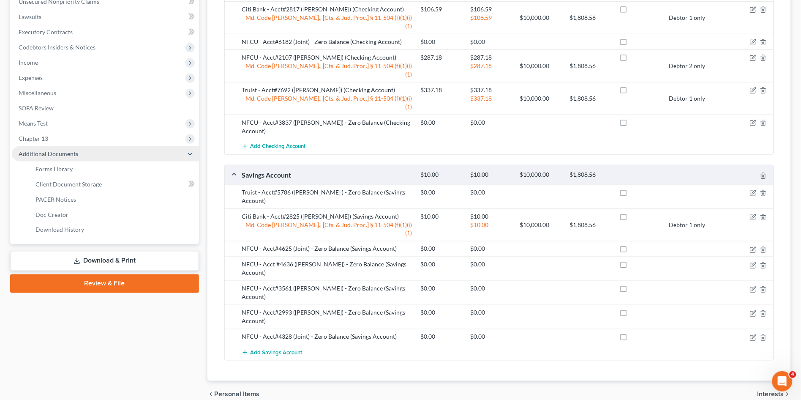
scroll to position [170, 0]
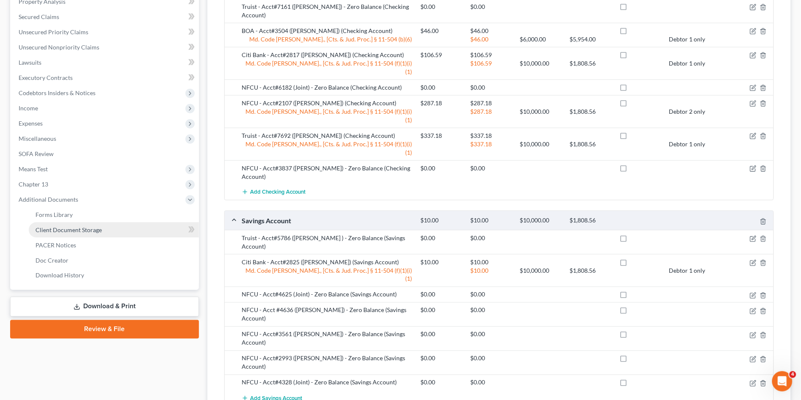
click at [87, 228] on span "Client Document Storage" at bounding box center [69, 229] width 66 height 7
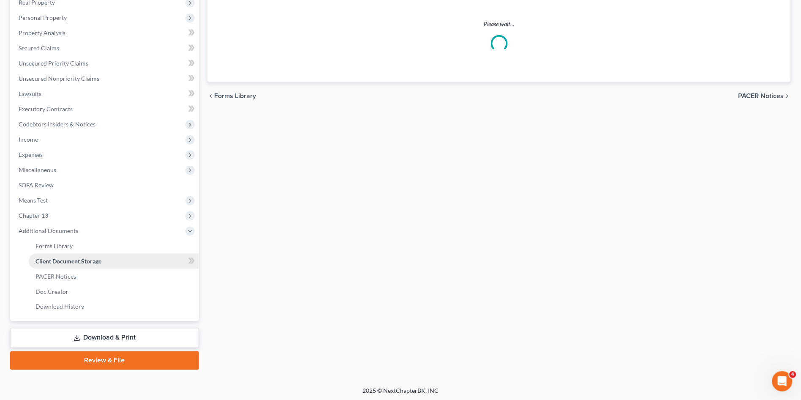
scroll to position [108, 0]
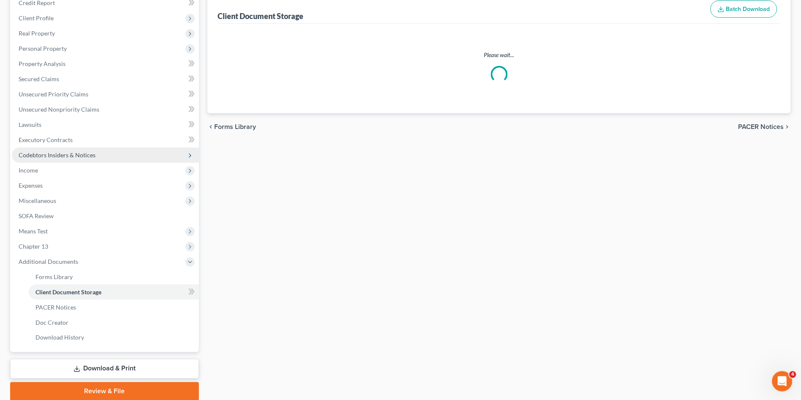
select select "14"
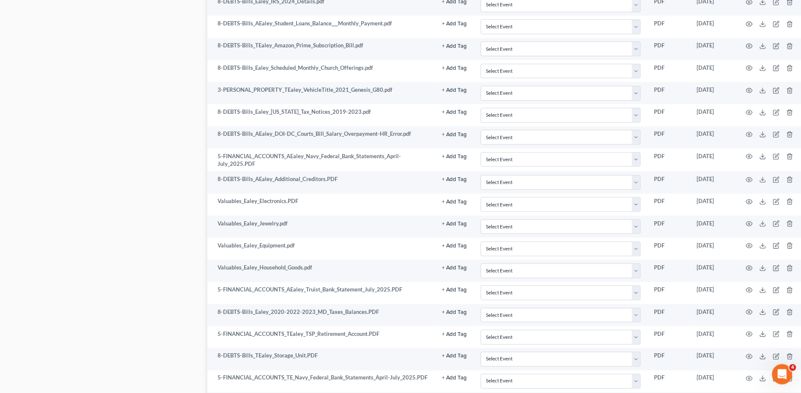
scroll to position [1033, 0]
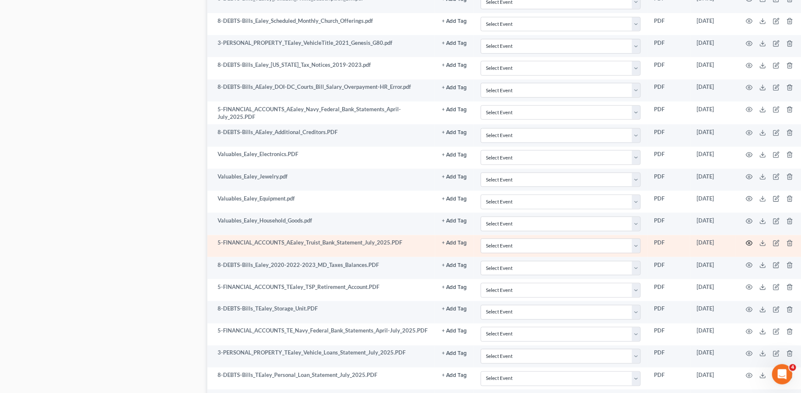
click at [749, 241] on icon "button" at bounding box center [749, 243] width 7 height 7
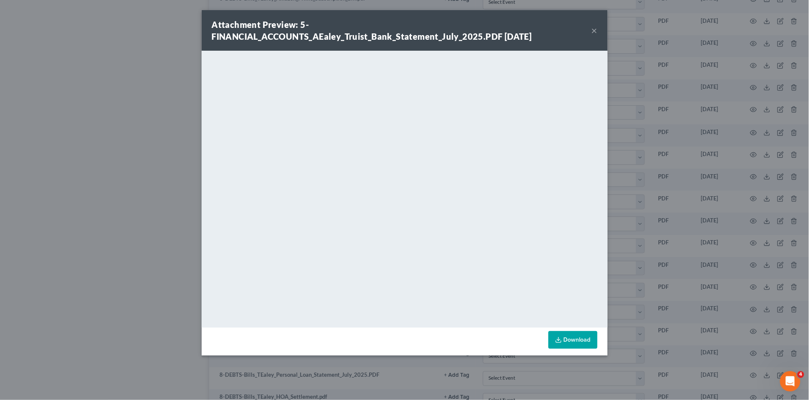
click at [593, 31] on button "×" at bounding box center [594, 30] width 6 height 10
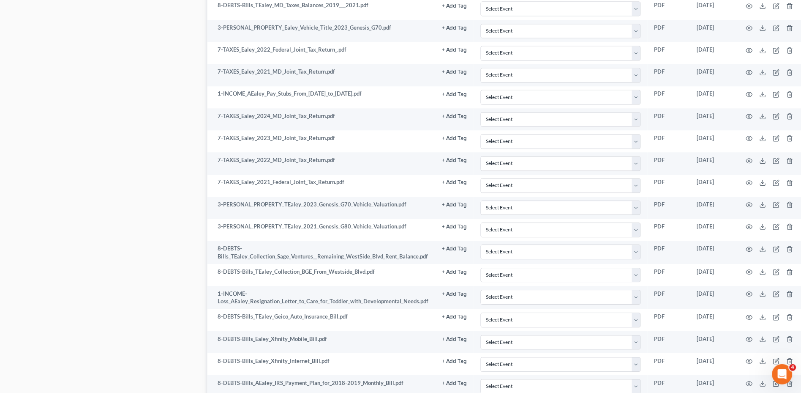
scroll to position [328, 0]
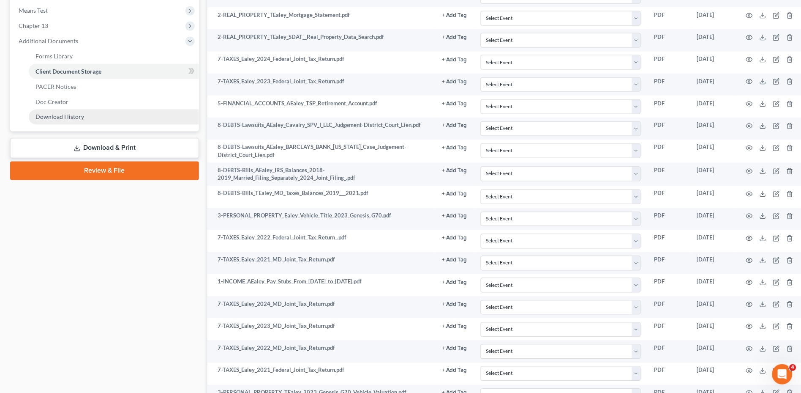
click at [74, 120] on link "Download History" at bounding box center [114, 116] width 170 height 15
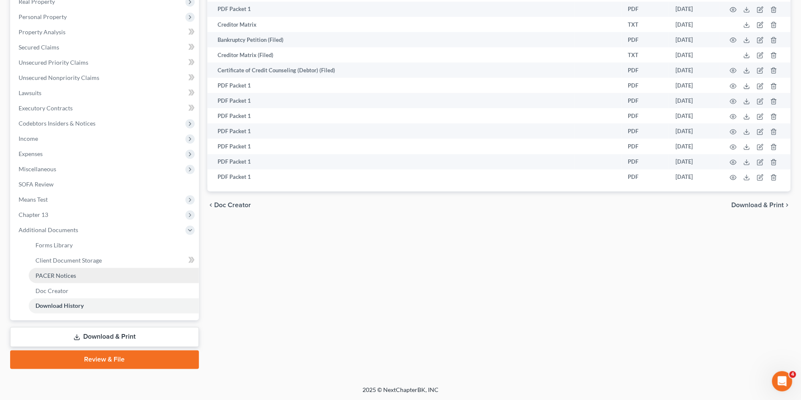
click at [68, 273] on span "PACER Notices" at bounding box center [56, 275] width 41 height 7
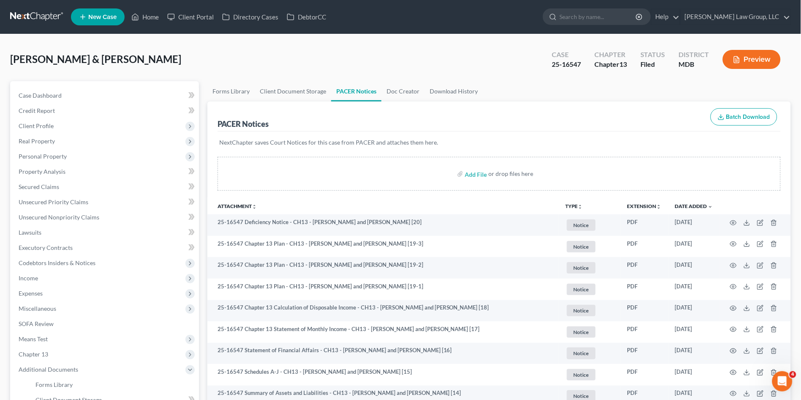
drag, startPoint x: 136, startPoint y: 58, endPoint x: 97, endPoint y: 58, distance: 38.9
click at [88, 58] on div "Ealey, Terrance & Alejandra Upgraded Case 25-16547 Chapter Chapter 13 Status Fi…" at bounding box center [400, 62] width 781 height 37
copy span "Alejandra"
click at [147, 16] on link "Home" at bounding box center [145, 16] width 36 height 15
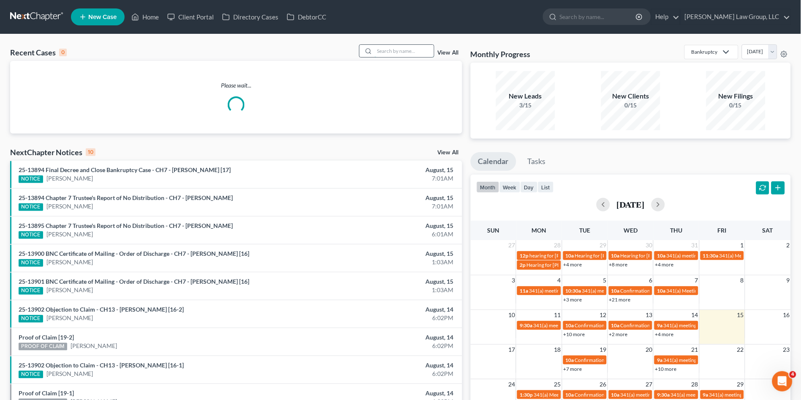
click at [402, 55] on input "search" at bounding box center [404, 51] width 59 height 12
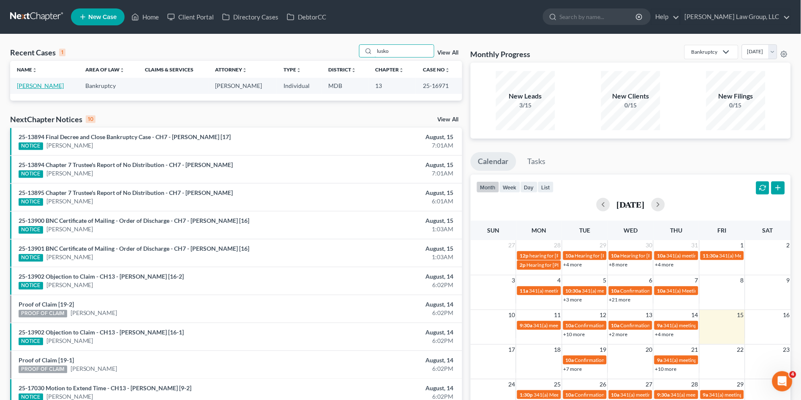
type input "lusko"
click at [41, 86] on link "[PERSON_NAME]" at bounding box center [40, 85] width 47 height 7
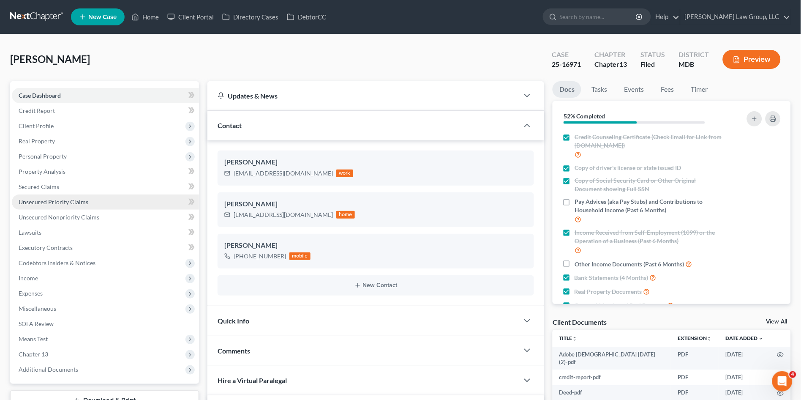
scroll to position [47, 0]
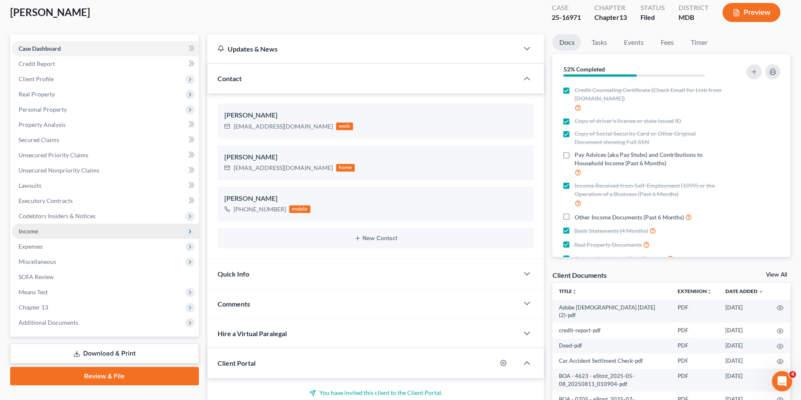
click at [60, 229] on span "Income" at bounding box center [105, 231] width 187 height 15
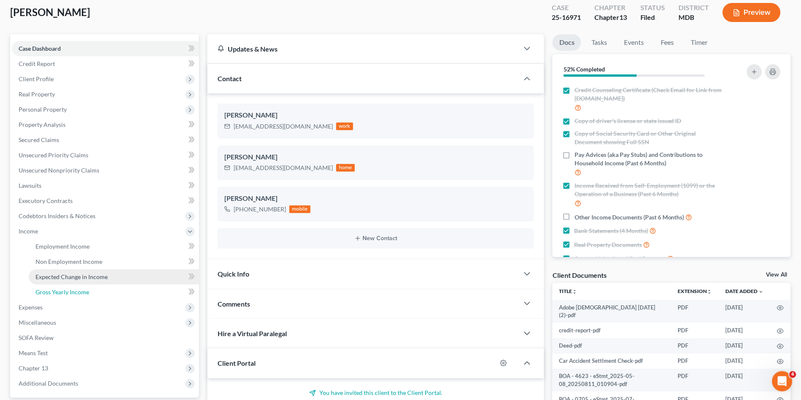
click at [71, 290] on span "Gross Yearly Income" at bounding box center [63, 291] width 54 height 7
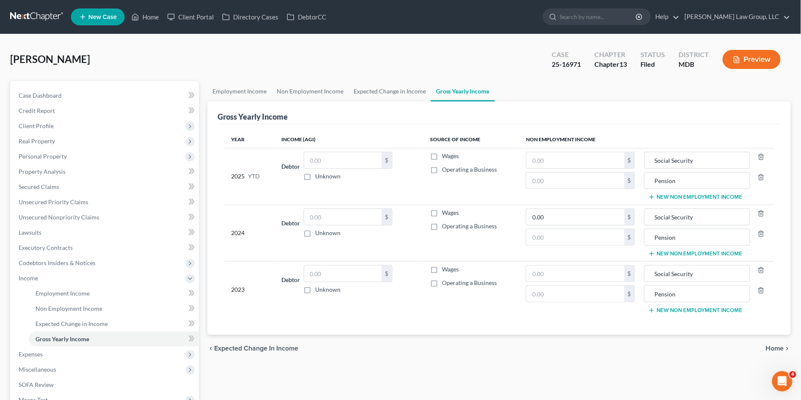
click at [442, 213] on label "Wages" at bounding box center [450, 212] width 17 height 8
click at [445, 213] on input "Wages" at bounding box center [447, 210] width 5 height 5
checkbox input "true"
click at [442, 265] on label "Wages" at bounding box center [450, 269] width 17 height 8
click at [445, 265] on input "Wages" at bounding box center [447, 267] width 5 height 5
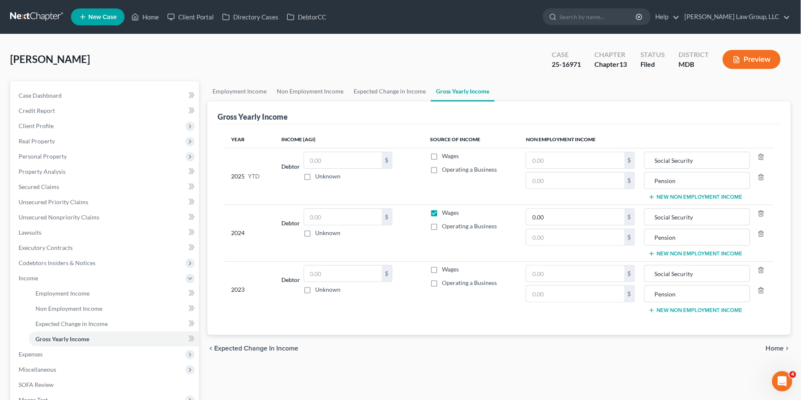
checkbox input "true"
click at [360, 268] on input "text" at bounding box center [343, 273] width 78 height 16
type input "12,463.00"
click at [554, 294] on input "text" at bounding box center [576, 294] width 98 height 16
type input "23,602.00"
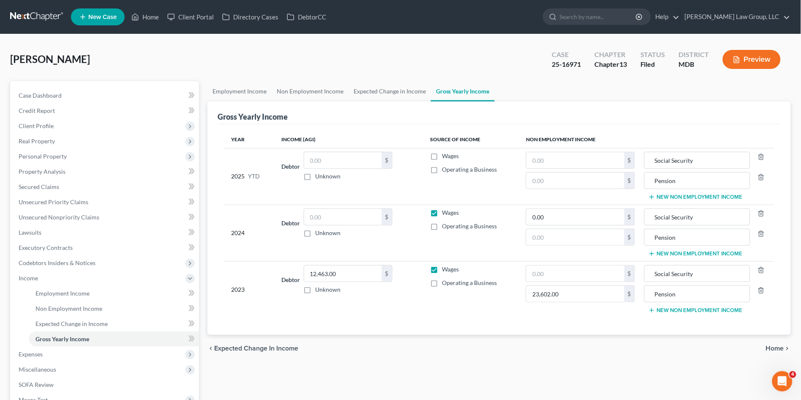
click at [481, 356] on div "chevron_left Expected Change in Income Home chevron_right" at bounding box center [500, 348] width 584 height 27
click at [572, 274] on input "text" at bounding box center [576, 273] width 98 height 16
click at [423, 328] on div "Year Income (AGI) Source of Income Non Employment Income 2025 YTD Debtor $ Unkn…" at bounding box center [499, 229] width 563 height 210
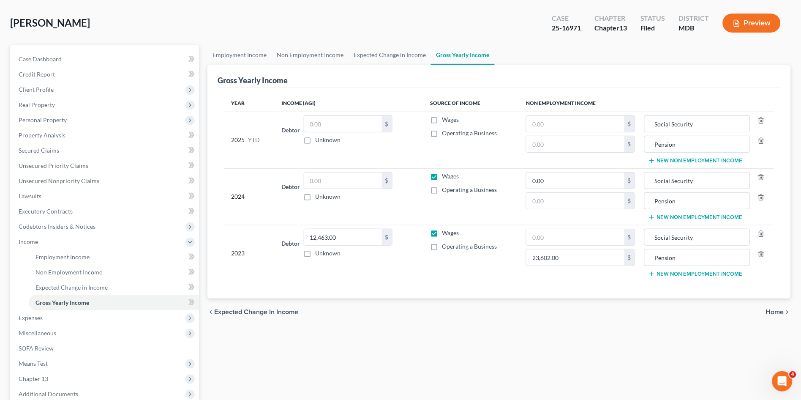
scroll to position [47, 0]
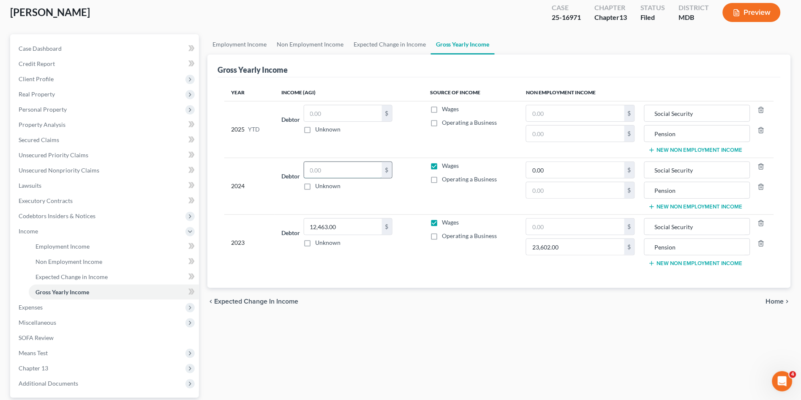
click at [352, 172] on input "text" at bounding box center [343, 170] width 78 height 16
paste input "12,463.00"
type input "12,463.00"
click at [604, 186] on input "text" at bounding box center [576, 190] width 98 height 16
click at [760, 165] on icon "button" at bounding box center [761, 166] width 7 height 7
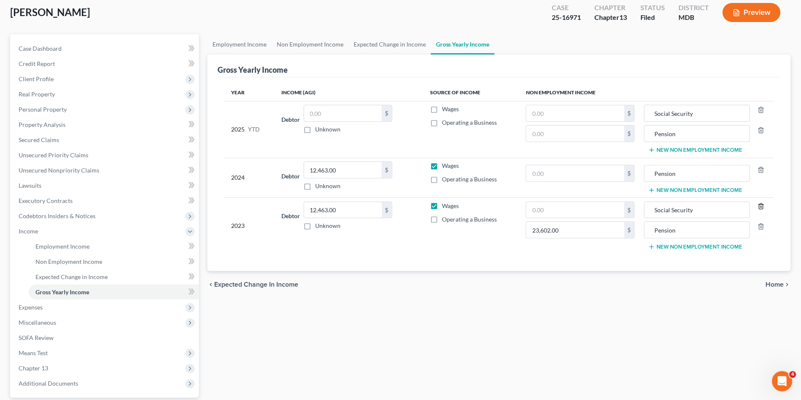
click at [762, 206] on icon "button" at bounding box center [761, 206] width 7 height 7
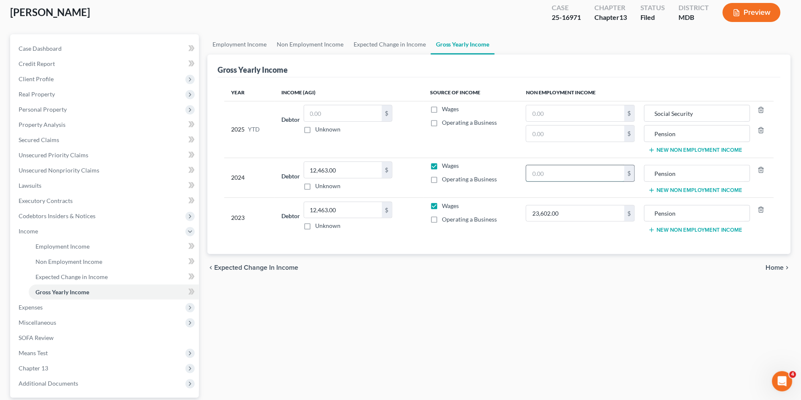
click at [586, 168] on input "text" at bounding box center [576, 173] width 98 height 16
click at [516, 287] on div "Employment Income Non Employment Income Expected Change in Income Gross Yearly …" at bounding box center [499, 240] width 592 height 412
type input "24,368.00"
click at [496, 322] on div "Employment Income Non Employment Income Expected Change in Income Gross Yearly …" at bounding box center [499, 240] width 592 height 412
click at [568, 132] on input "text" at bounding box center [576, 134] width 98 height 16
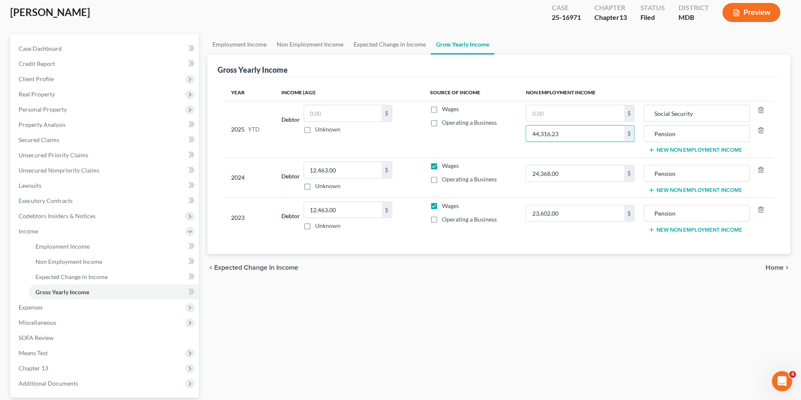
type input "44,316.23"
click at [603, 328] on div "Employment Income Non Employment Income Expected Change in Income Gross Yearly …" at bounding box center [499, 240] width 592 height 412
click at [77, 246] on span "Employment Income" at bounding box center [63, 246] width 54 height 7
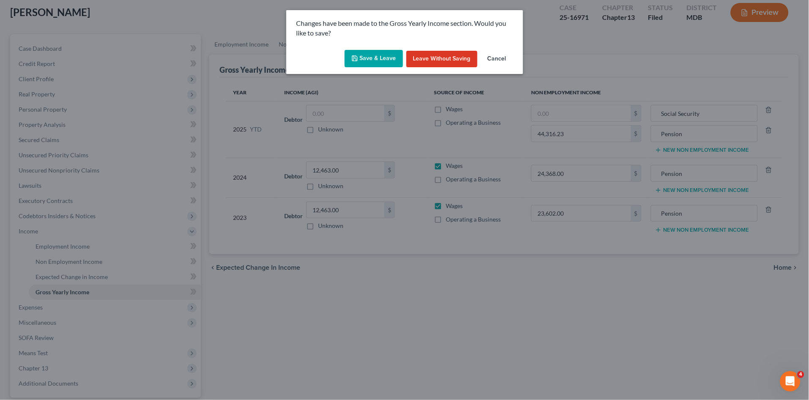
click at [385, 53] on button "Save & Leave" at bounding box center [373, 59] width 58 height 18
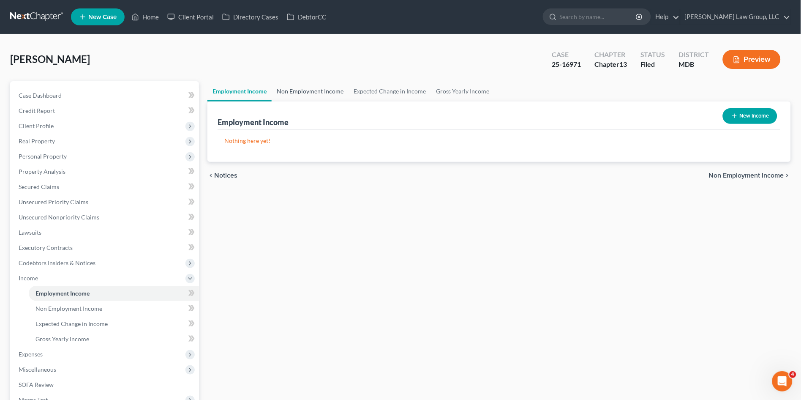
click at [315, 91] on link "Non Employment Income" at bounding box center [310, 91] width 77 height 20
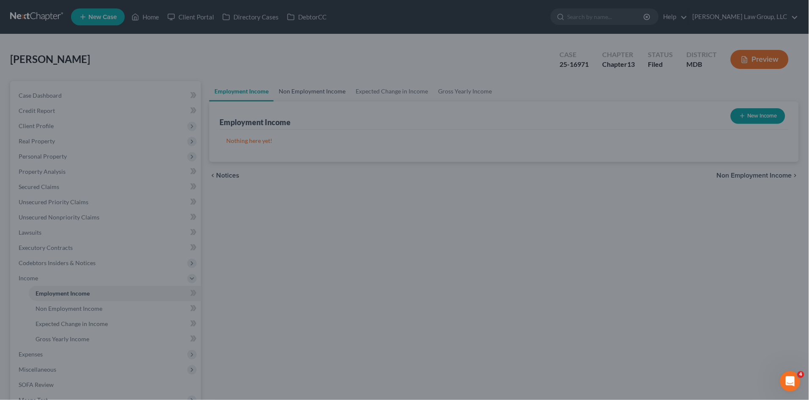
click at [315, 91] on div at bounding box center [404, 200] width 809 height 400
click at [164, 21] on div at bounding box center [404, 200] width 809 height 400
click at [460, 193] on div at bounding box center [404, 200] width 809 height 400
click at [142, 10] on div at bounding box center [404, 200] width 809 height 400
click at [141, 16] on div at bounding box center [404, 200] width 809 height 400
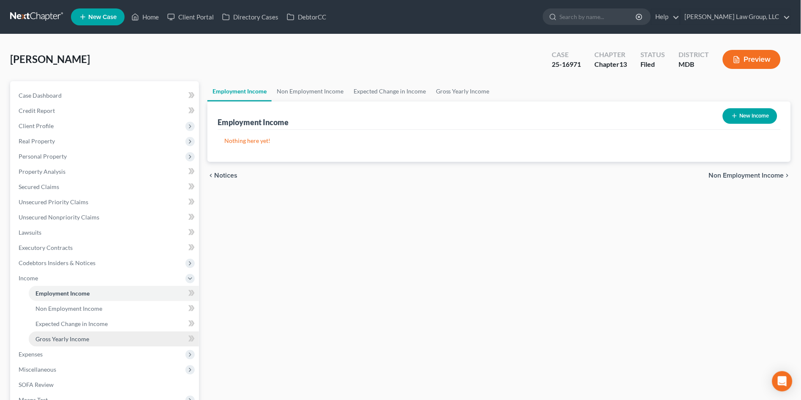
click at [71, 336] on span "Gross Yearly Income" at bounding box center [63, 338] width 54 height 7
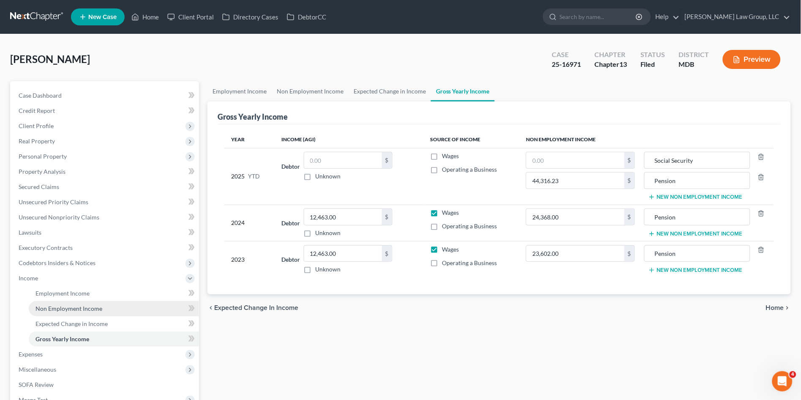
click at [93, 306] on span "Non Employment Income" at bounding box center [69, 308] width 67 height 7
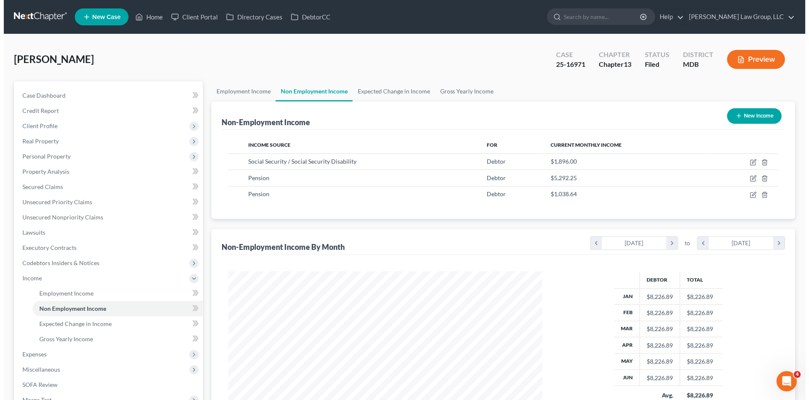
scroll to position [156, 331]
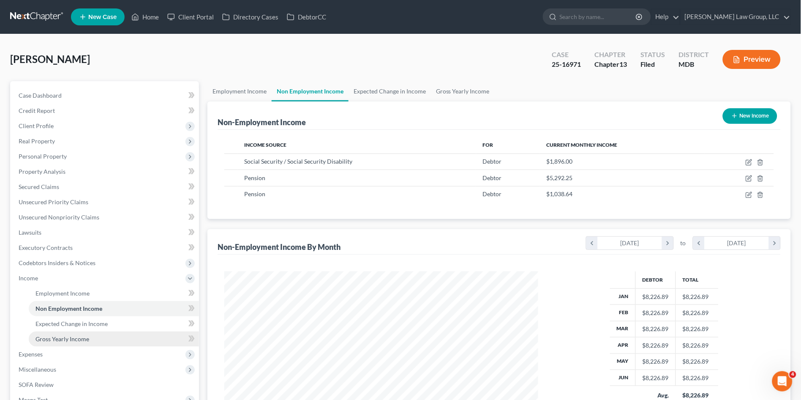
click at [79, 342] on link "Gross Yearly Income" at bounding box center [114, 338] width 170 height 15
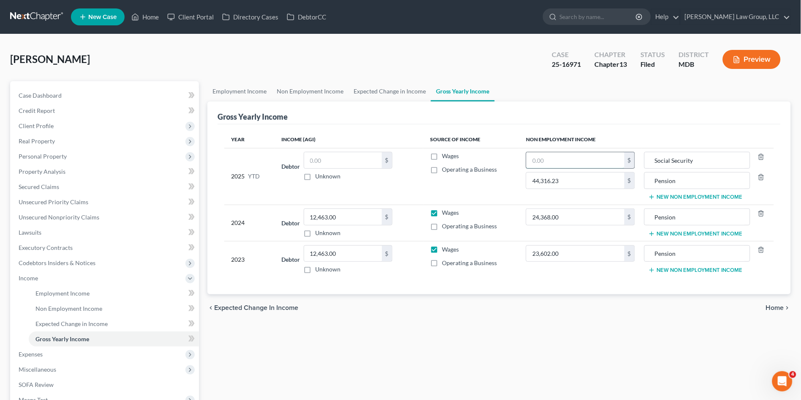
click at [562, 152] on input "text" at bounding box center [576, 160] width 98 height 16
type input "13,272.00"
click at [390, 331] on div "Employment Income Non Employment Income Expected Change in Income Gross Yearly …" at bounding box center [499, 287] width 592 height 412
click at [725, 233] on button "New Non Employment Income" at bounding box center [696, 233] width 94 height 7
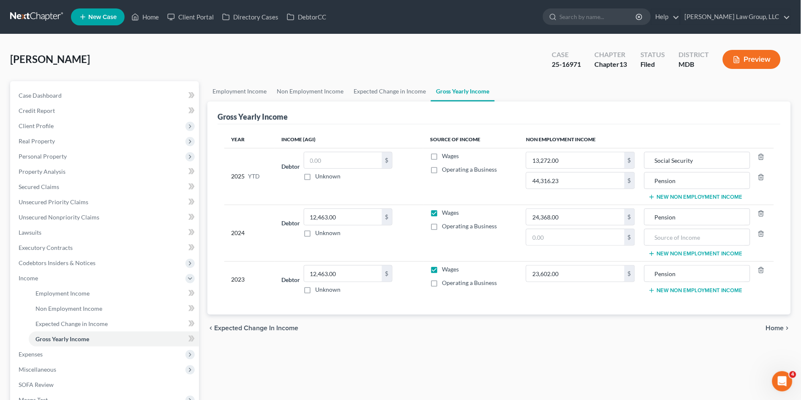
click at [729, 287] on button "New Non Employment Income" at bounding box center [696, 290] width 94 height 7
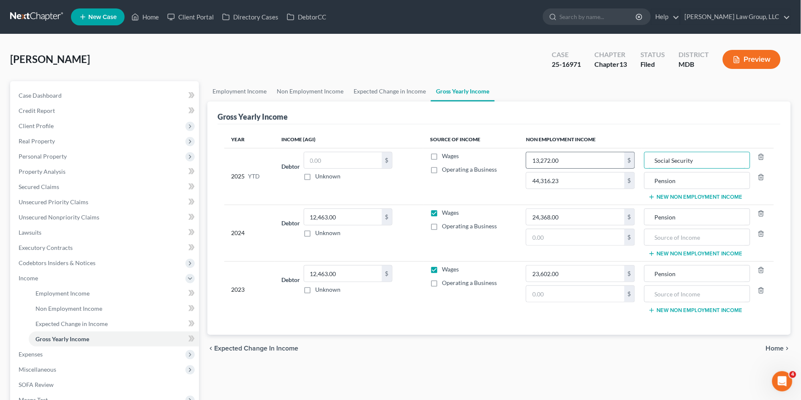
drag, startPoint x: 706, startPoint y: 159, endPoint x: 634, endPoint y: 163, distance: 72.4
click at [634, 163] on tr "2025 YTD Debtor $ Unknown Balance Undetermined $ Unknown Wages Operating a Busi…" at bounding box center [499, 176] width 550 height 57
click at [678, 240] on input "text" at bounding box center [697, 237] width 97 height 16
paste input "Social Security"
type input "Social Security"
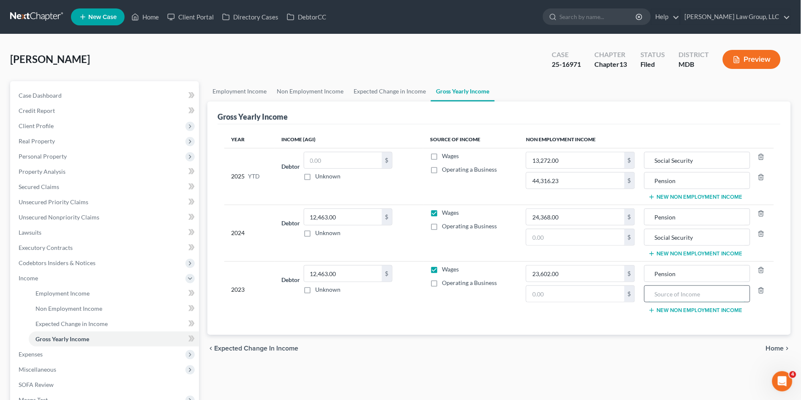
click at [680, 296] on input "text" at bounding box center [697, 294] width 97 height 16
paste input "Social Security"
type input "Social Security"
click at [154, 15] on link "Home" at bounding box center [145, 16] width 36 height 15
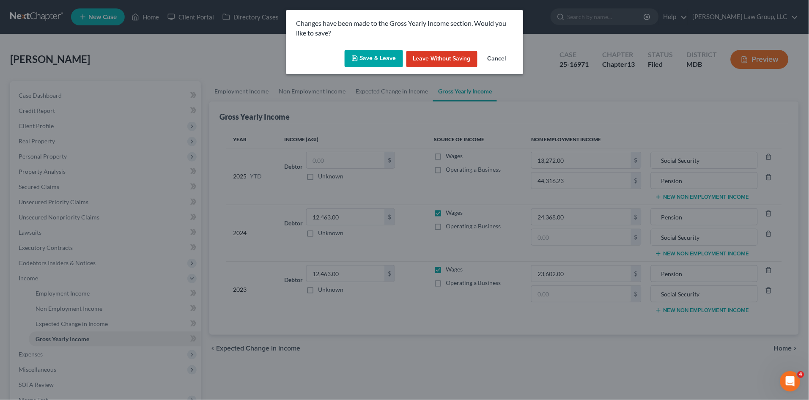
click at [374, 55] on button "Save & Leave" at bounding box center [373, 59] width 58 height 18
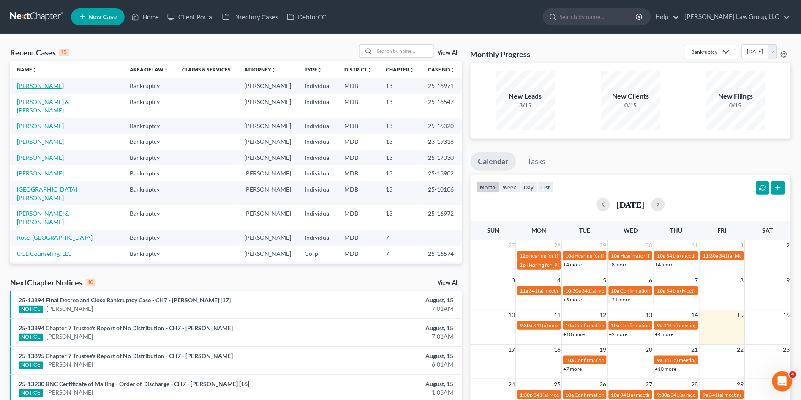
click at [26, 86] on link "[PERSON_NAME]" at bounding box center [40, 85] width 47 height 7
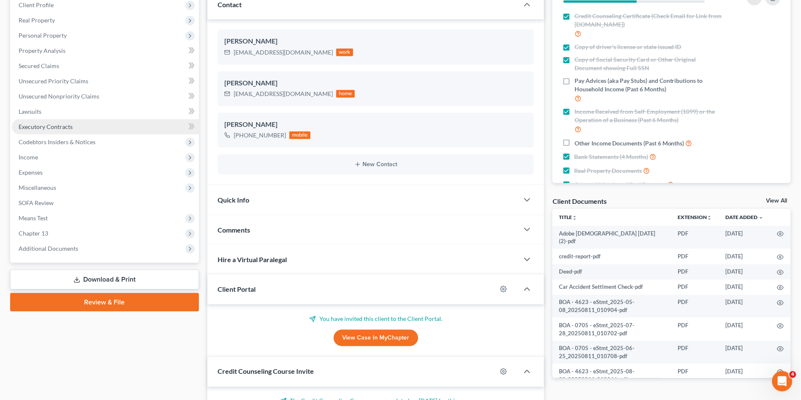
scroll to position [204, 0]
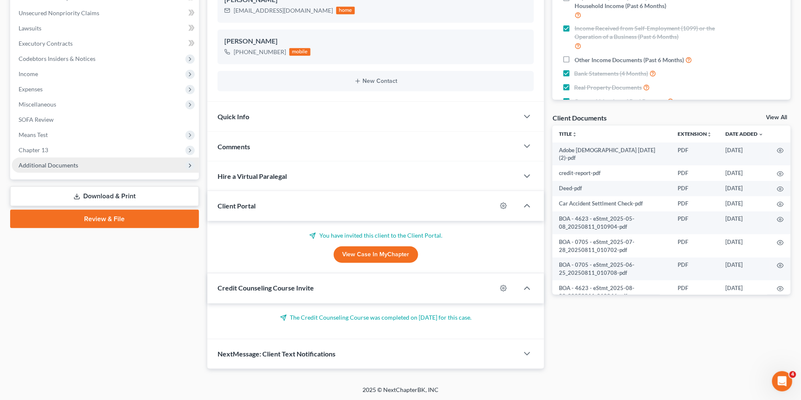
click at [66, 167] on span "Additional Documents" at bounding box center [49, 164] width 60 height 7
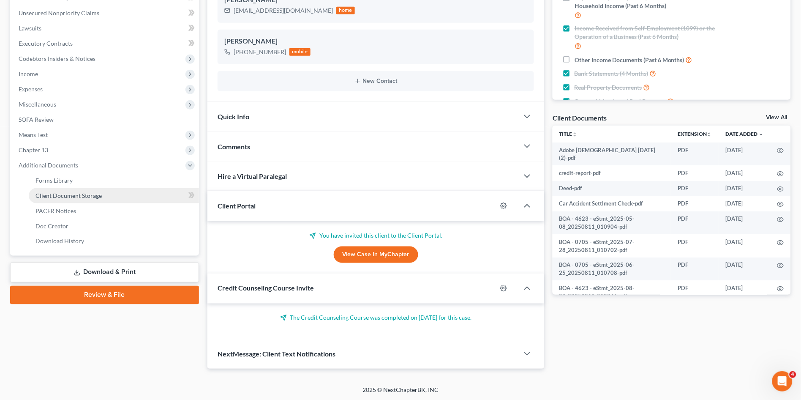
click at [71, 195] on span "Client Document Storage" at bounding box center [69, 195] width 66 height 7
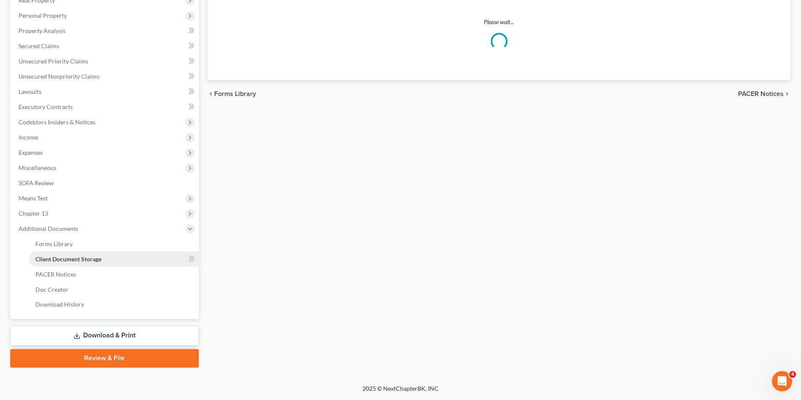
scroll to position [139, 0]
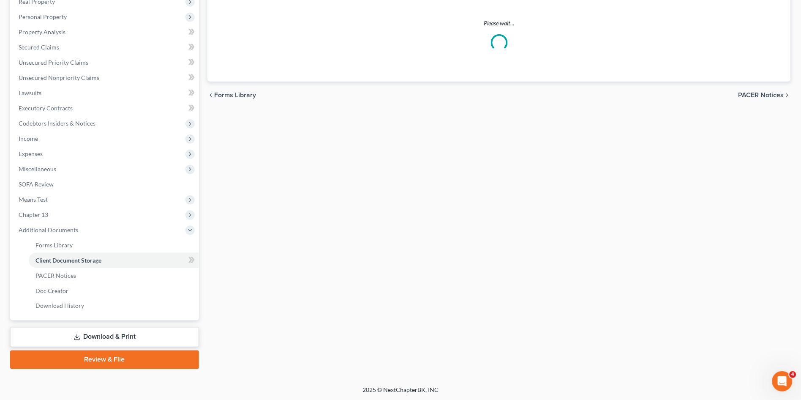
select select "14"
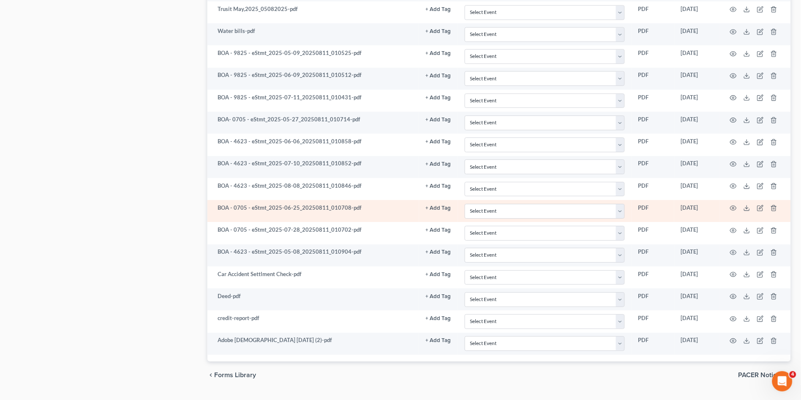
scroll to position [709, 0]
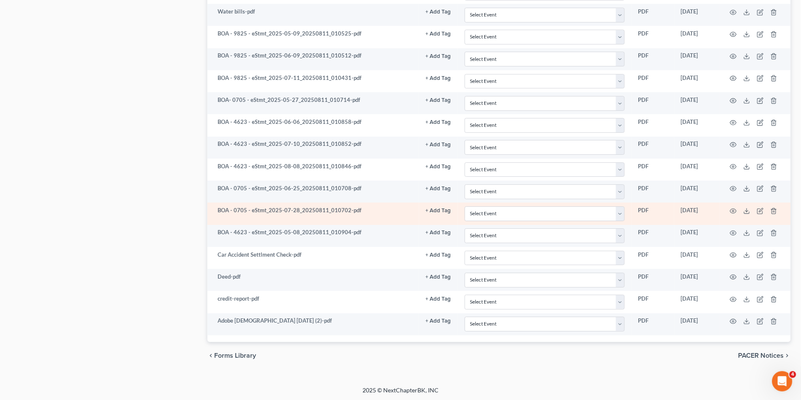
select select "14"
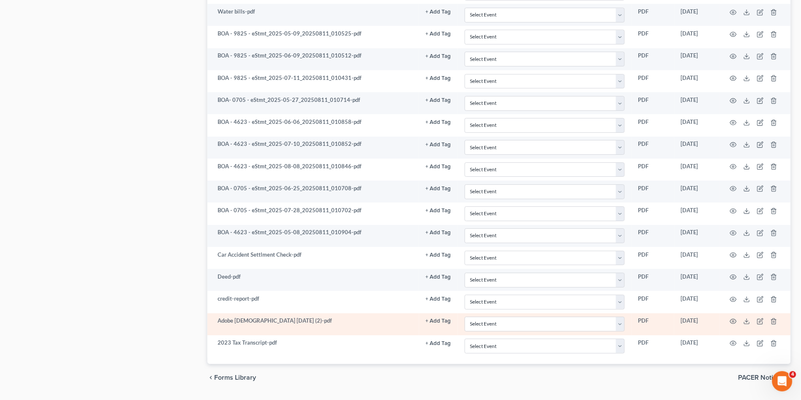
select select "14"
click at [734, 317] on icon "button" at bounding box center [733, 319] width 7 height 7
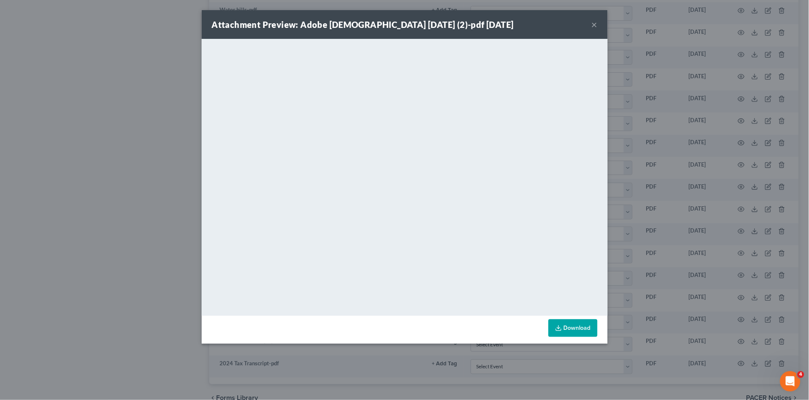
click at [593, 23] on button "×" at bounding box center [594, 24] width 6 height 10
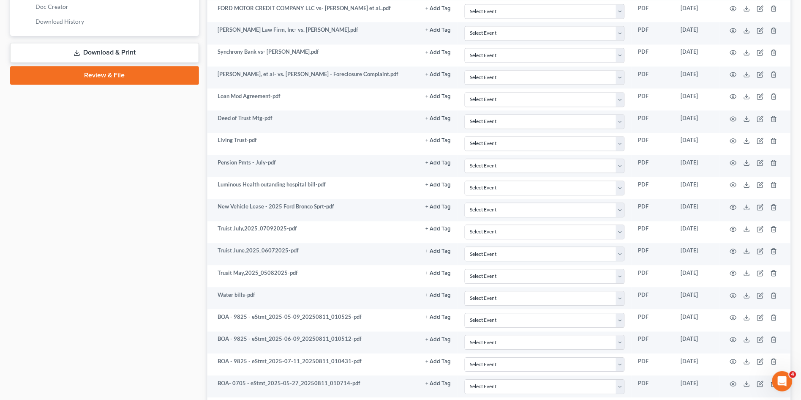
scroll to position [48, 0]
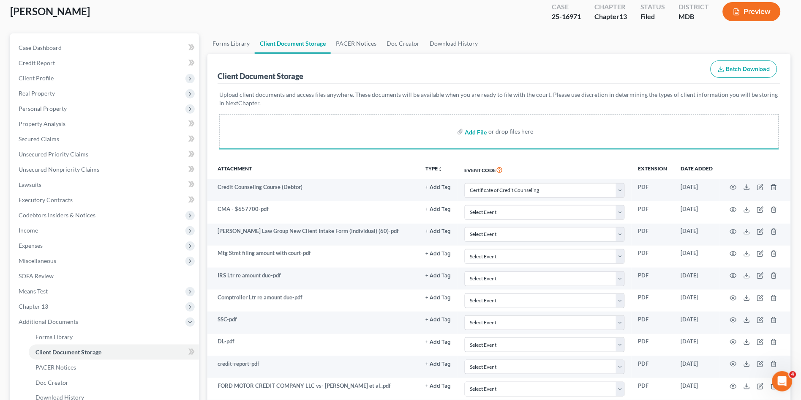
select select "14"
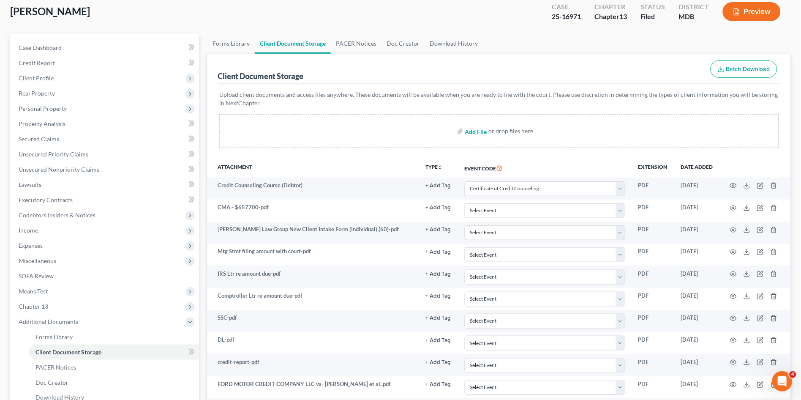
select select "14"
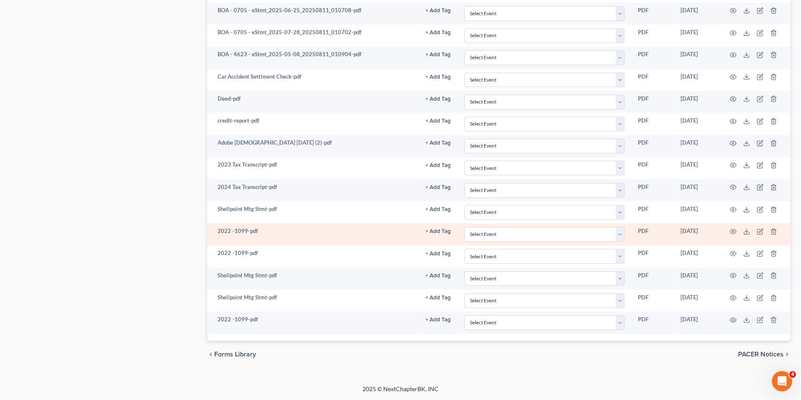
scroll to position [885, 0]
select select "14"
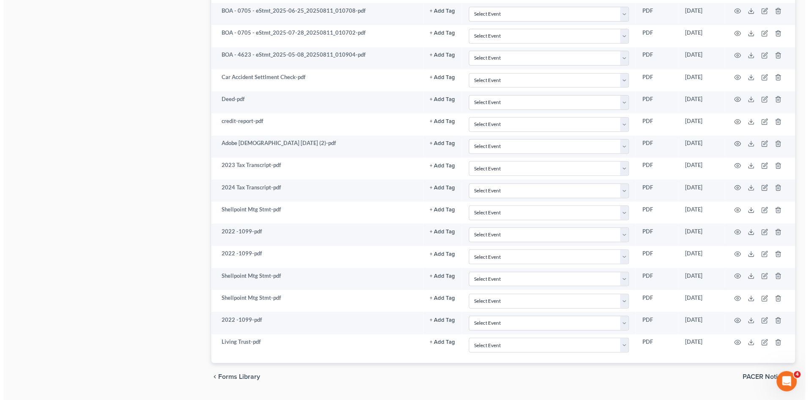
scroll to position [886, 0]
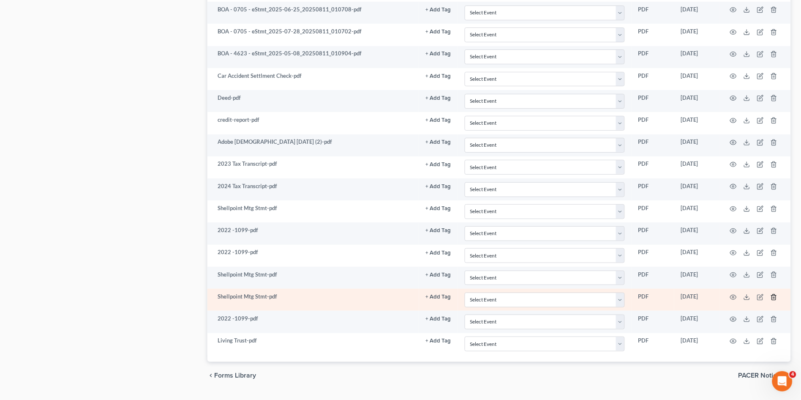
click at [773, 298] on icon "button" at bounding box center [774, 296] width 4 height 5
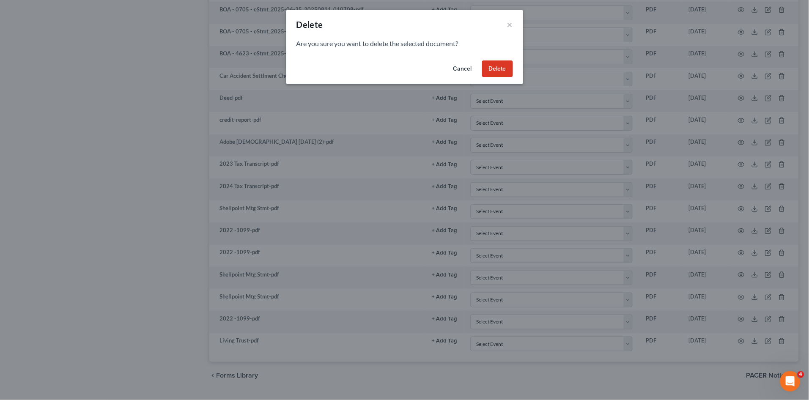
click at [491, 68] on button "Delete" at bounding box center [497, 68] width 31 height 17
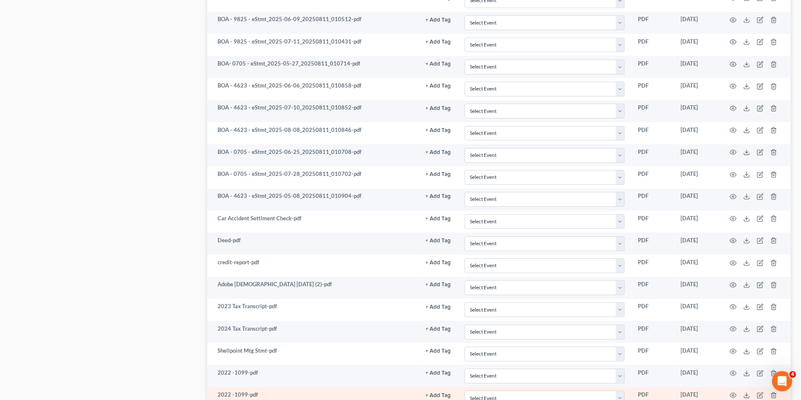
scroll to position [885, 0]
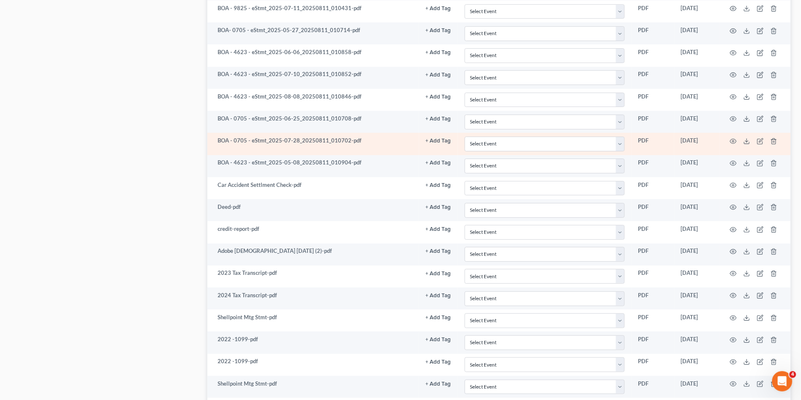
scroll to position [650, 0]
